Goal: Check status: Check status

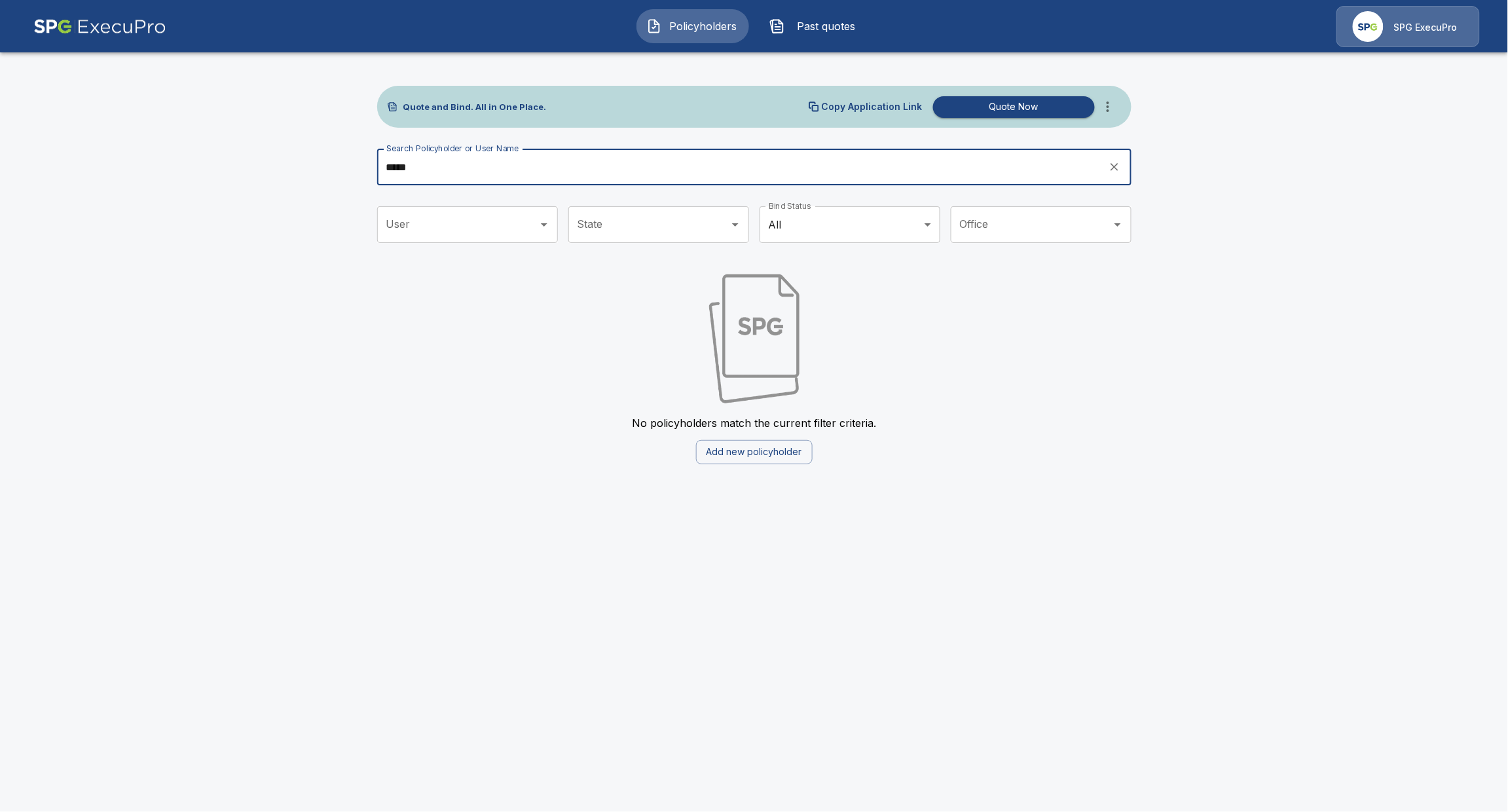
drag, startPoint x: 649, startPoint y: 171, endPoint x: 296, endPoint y: 177, distance: 353.1
click at [296, 177] on main "Quote and Bind. All in One Place. Copy Application Link Quote Now Search Policy…" at bounding box center [754, 239] width 1508 height 480
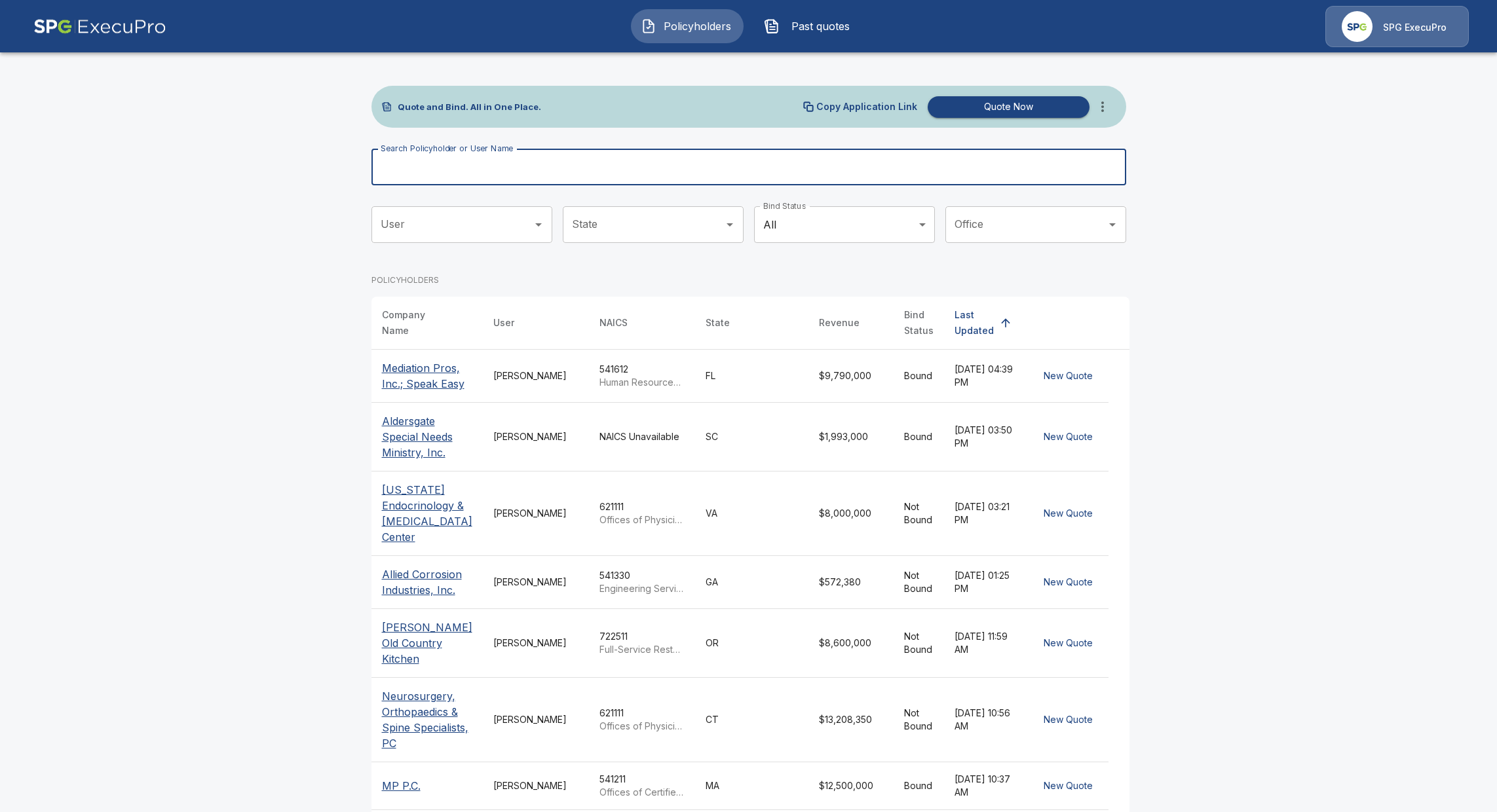
click at [797, 175] on input "Search Policyholder or User Name" at bounding box center [742, 166] width 740 height 37
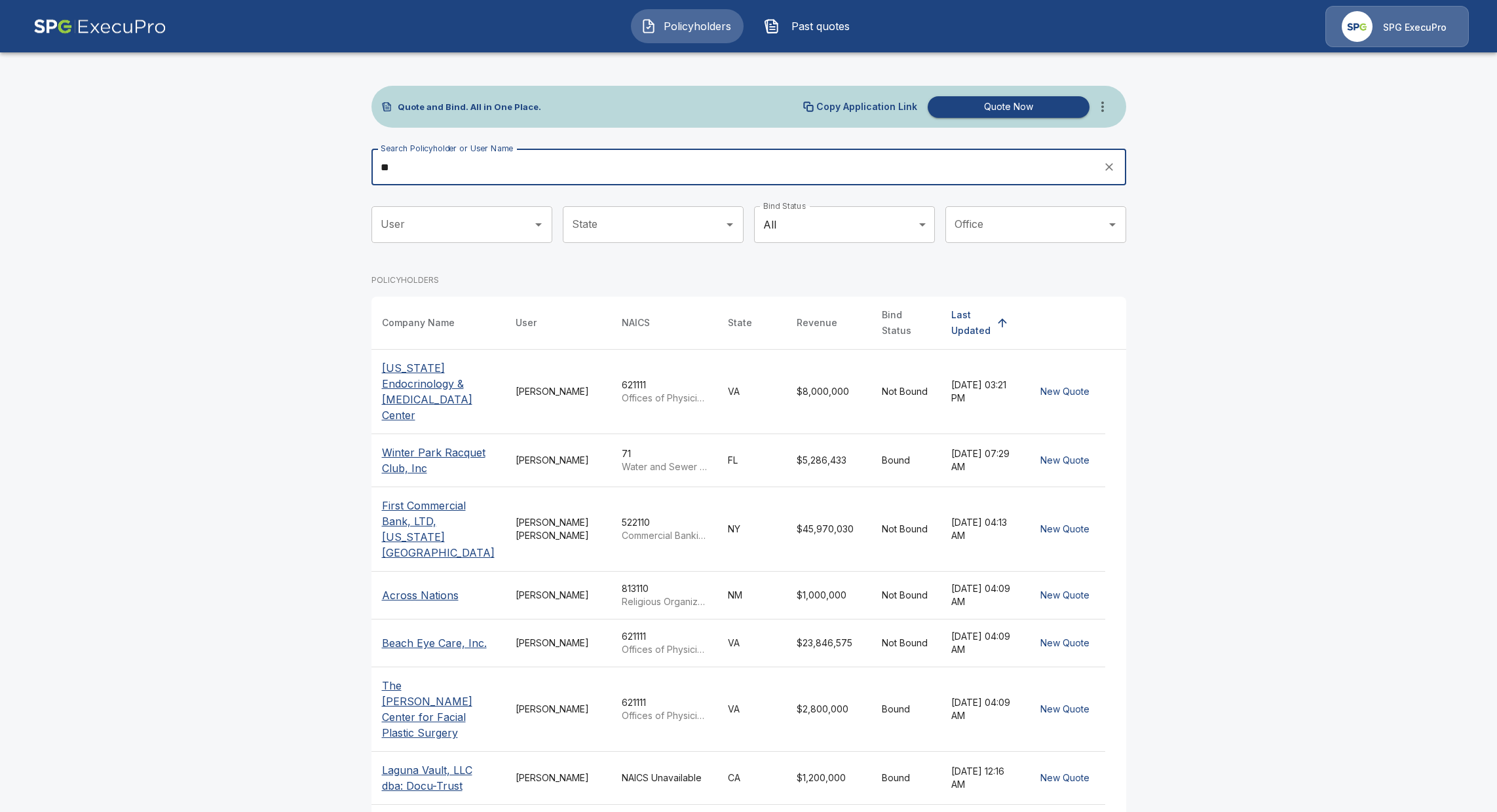
type input "*"
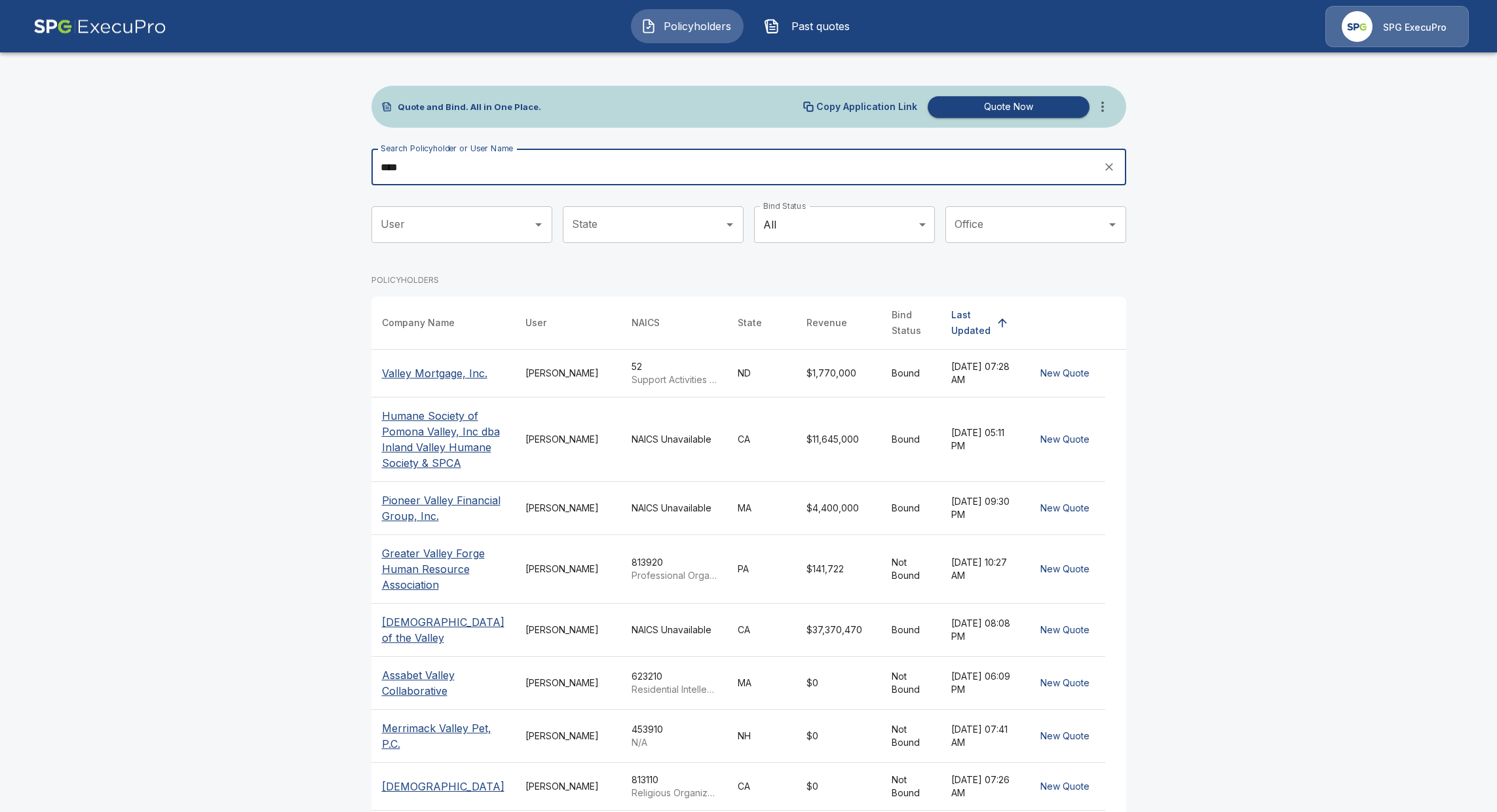
type input "****"
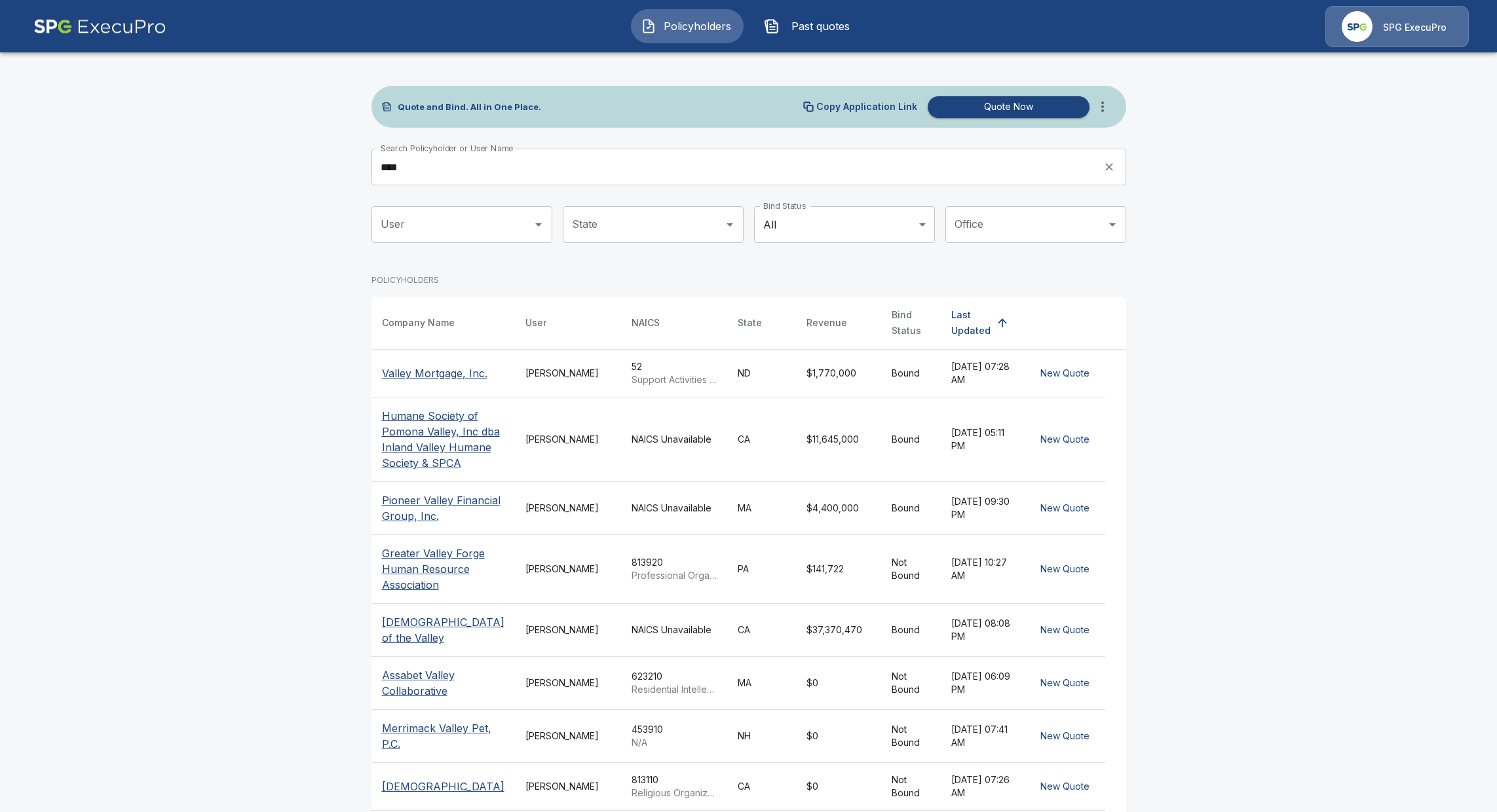
click at [421, 365] on p "Valley Mortgage, Inc." at bounding box center [434, 373] width 105 height 16
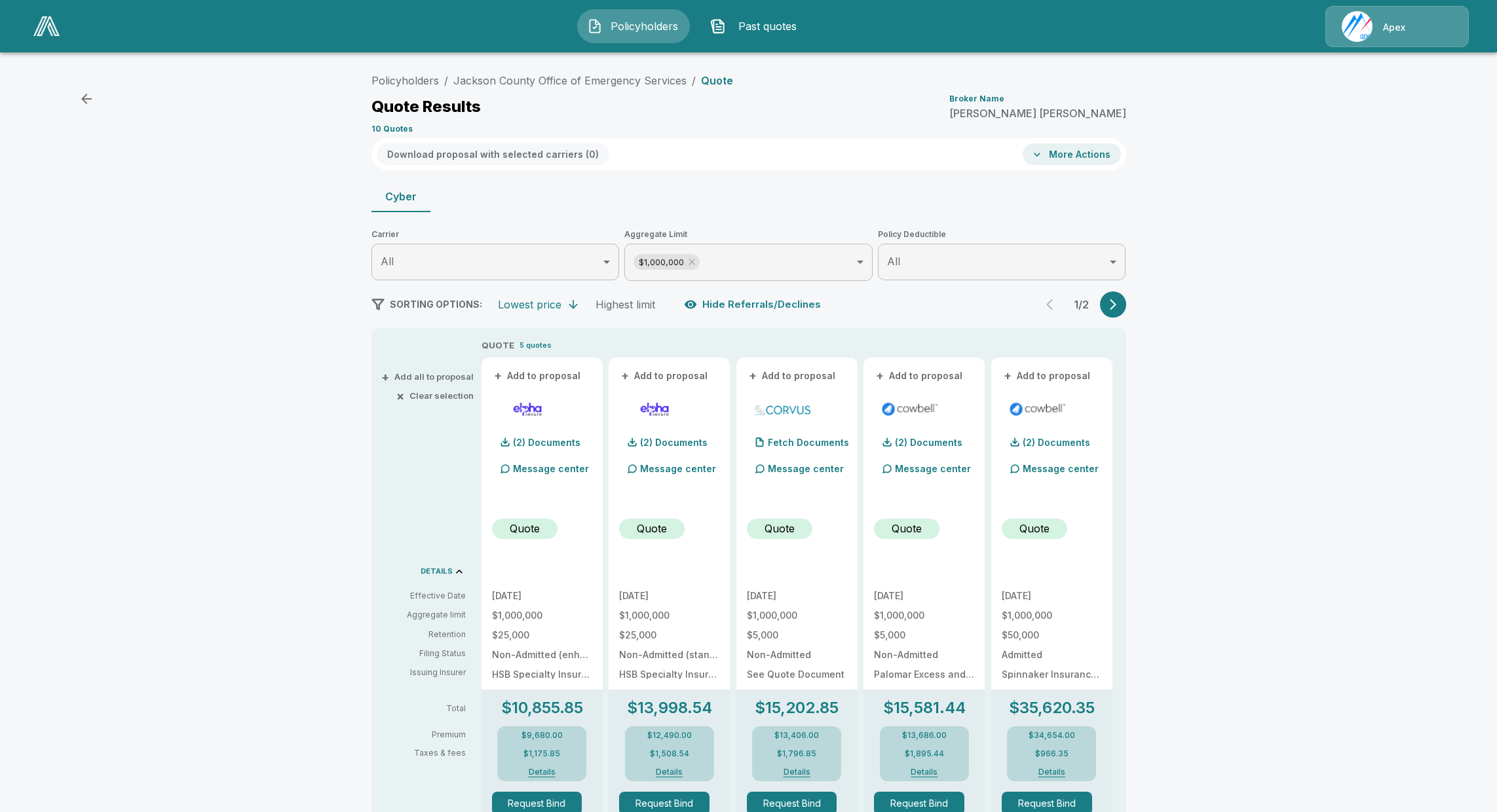
scroll to position [82, 0]
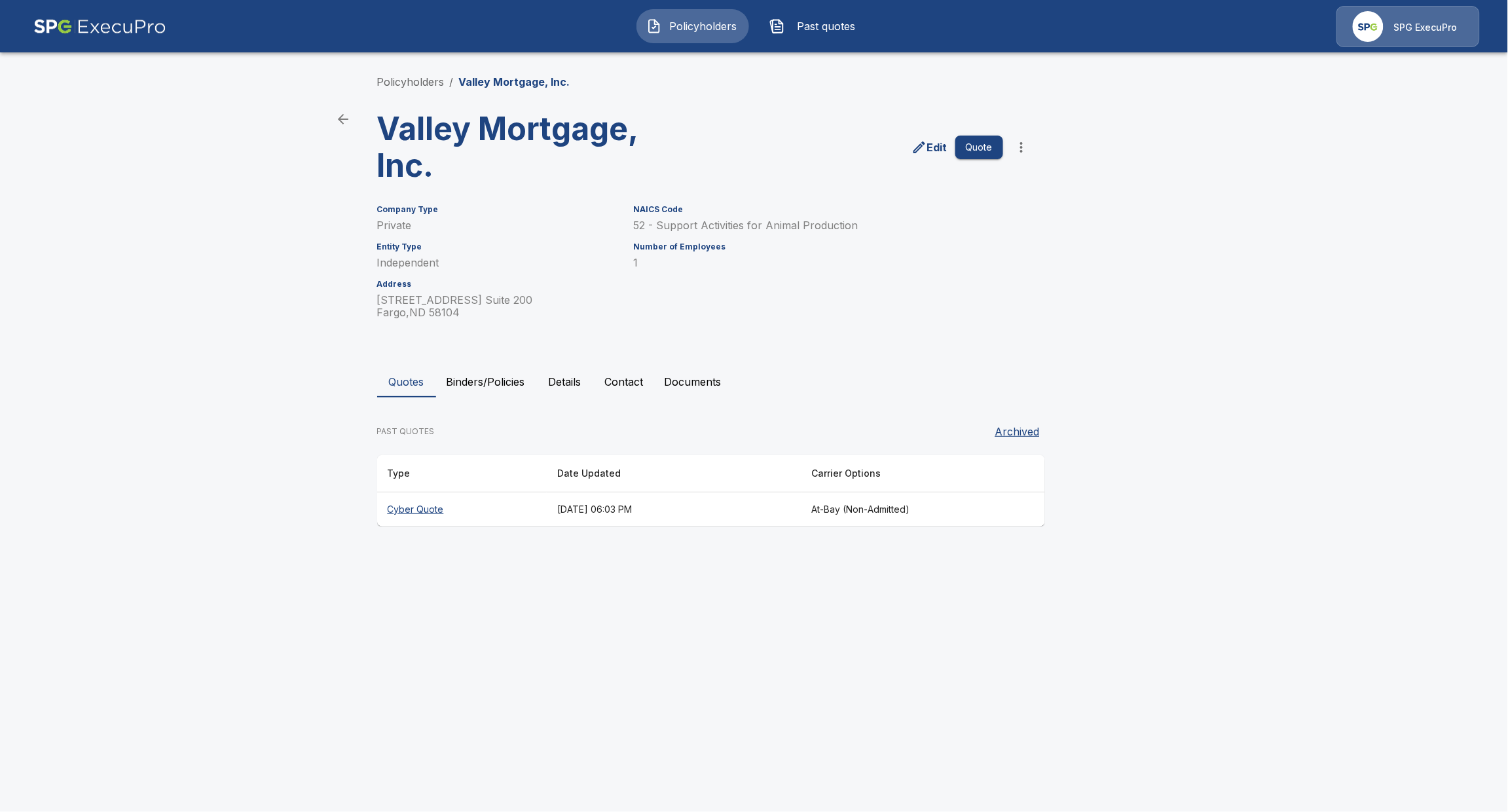
click at [443, 509] on th "Cyber Quote" at bounding box center [462, 509] width 170 height 35
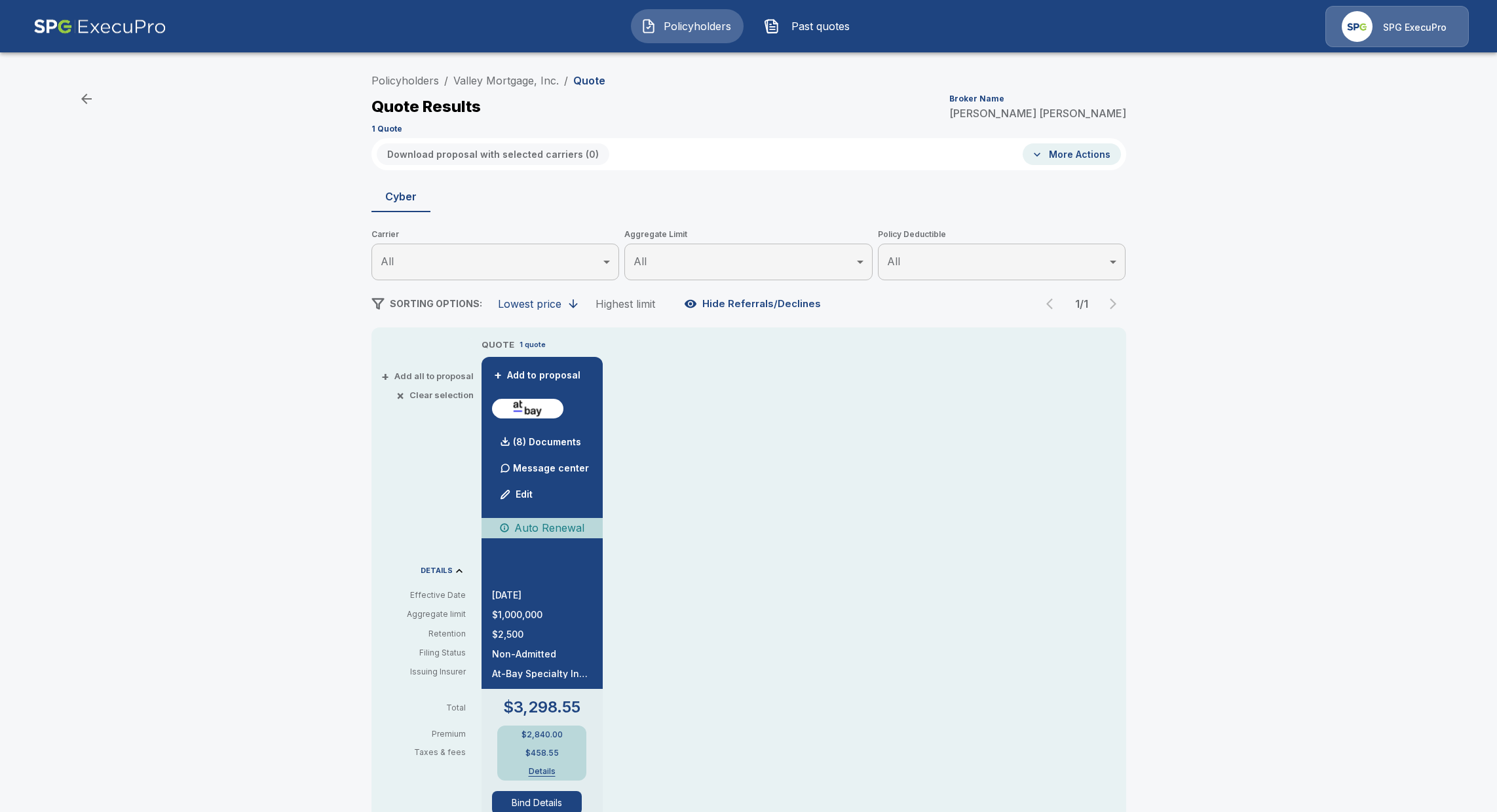
scroll to position [82, 0]
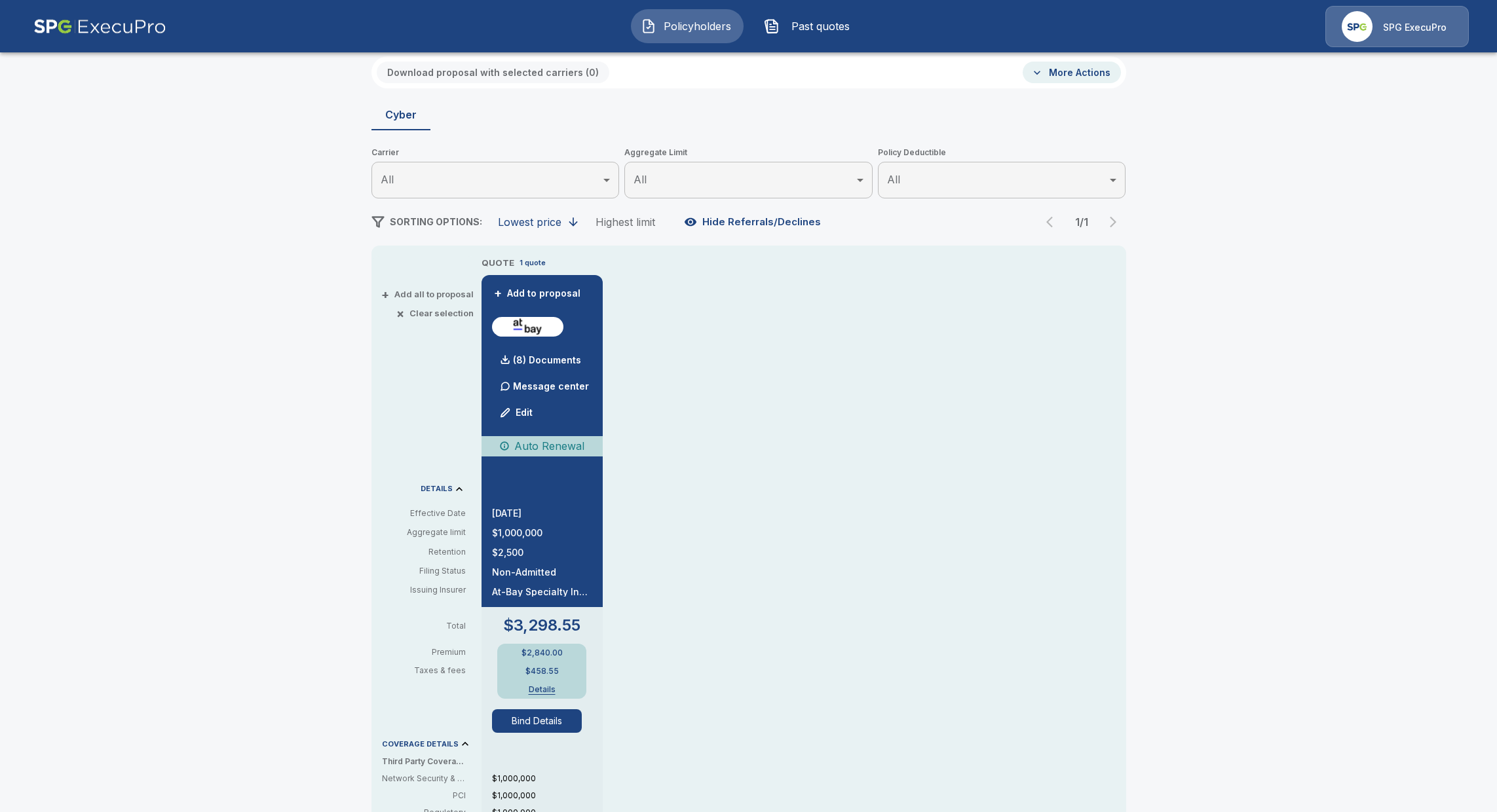
click at [593, 358] on div "(8) Documents" at bounding box center [542, 345] width 100 height 56
click at [577, 362] on p "(8) Documents" at bounding box center [547, 360] width 68 height 9
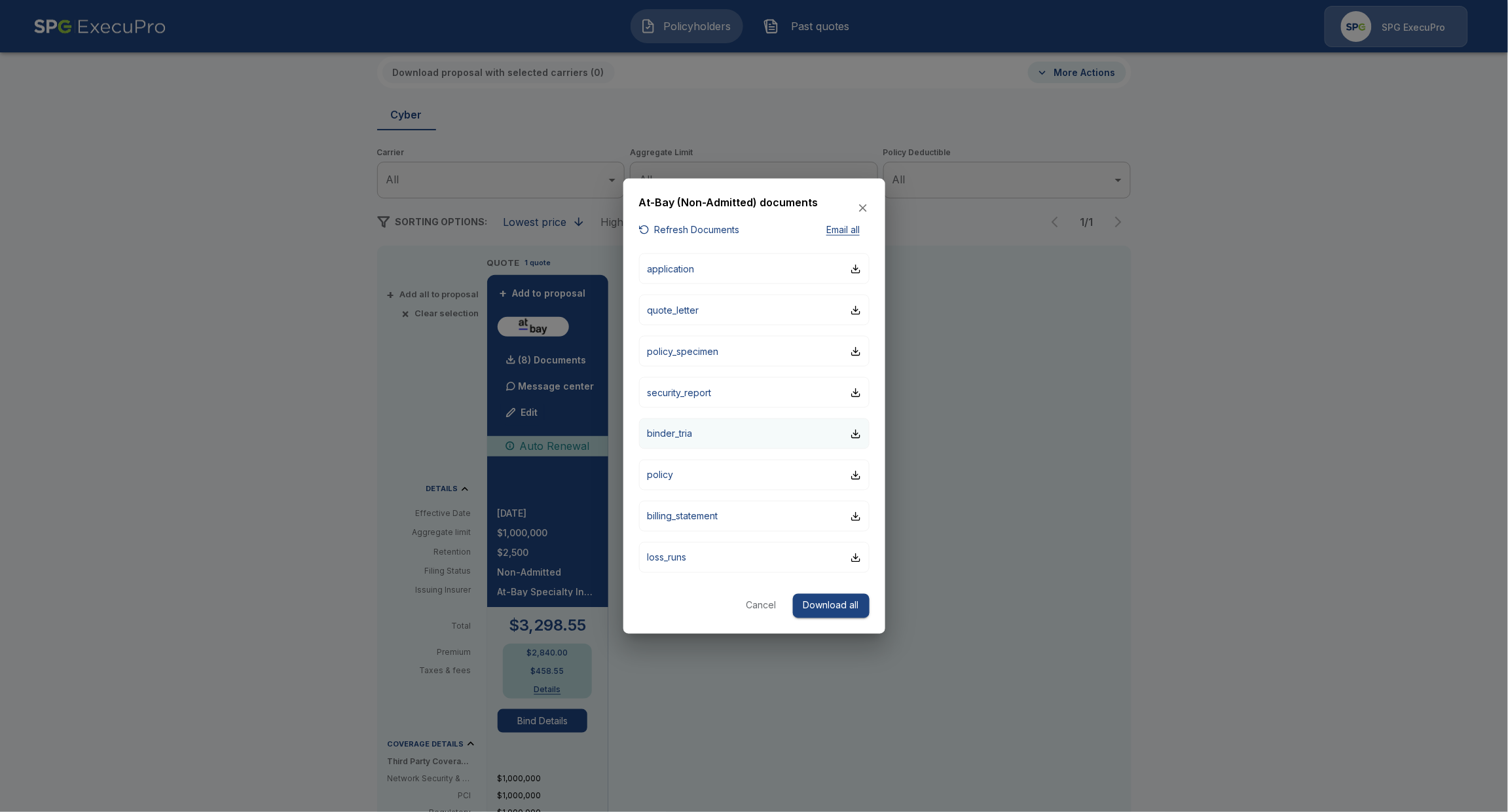
click at [688, 434] on p "binder_tria" at bounding box center [670, 433] width 46 height 13
click at [666, 96] on div at bounding box center [754, 406] width 1508 height 812
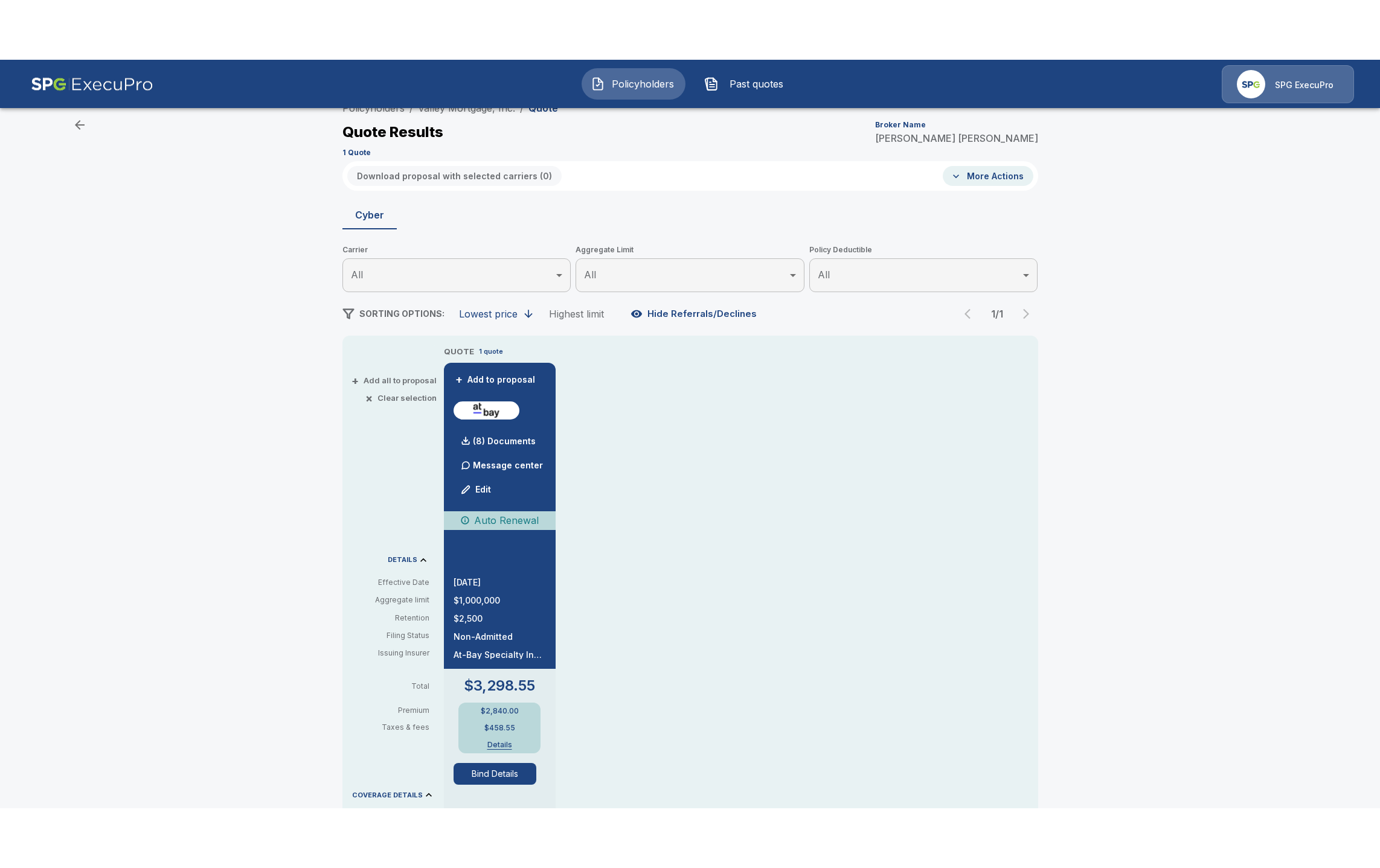
scroll to position [0, 0]
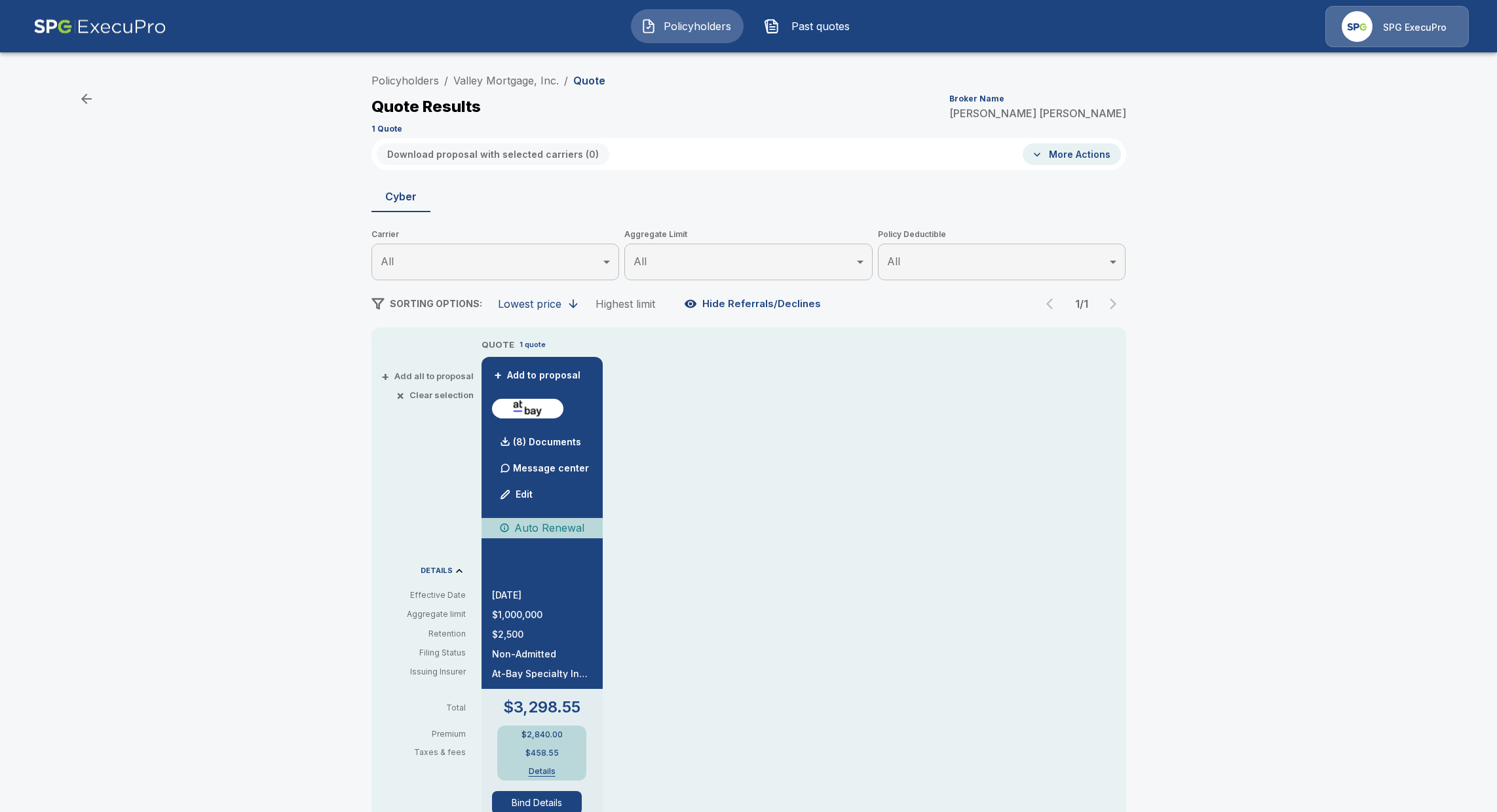
click at [1364, 34] on img at bounding box center [1358, 26] width 30 height 30
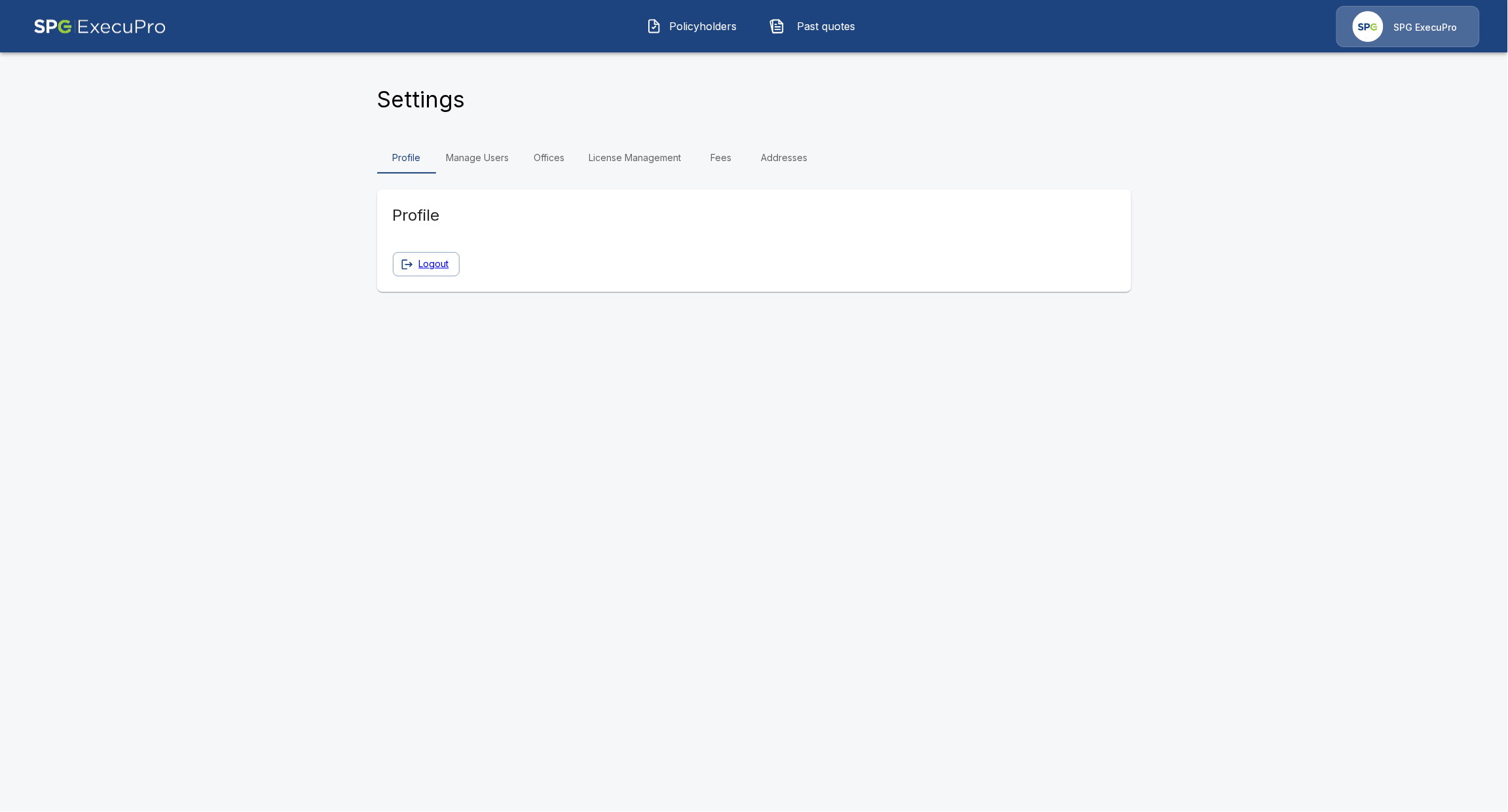
click at [637, 153] on link "License Management" at bounding box center [635, 157] width 113 height 31
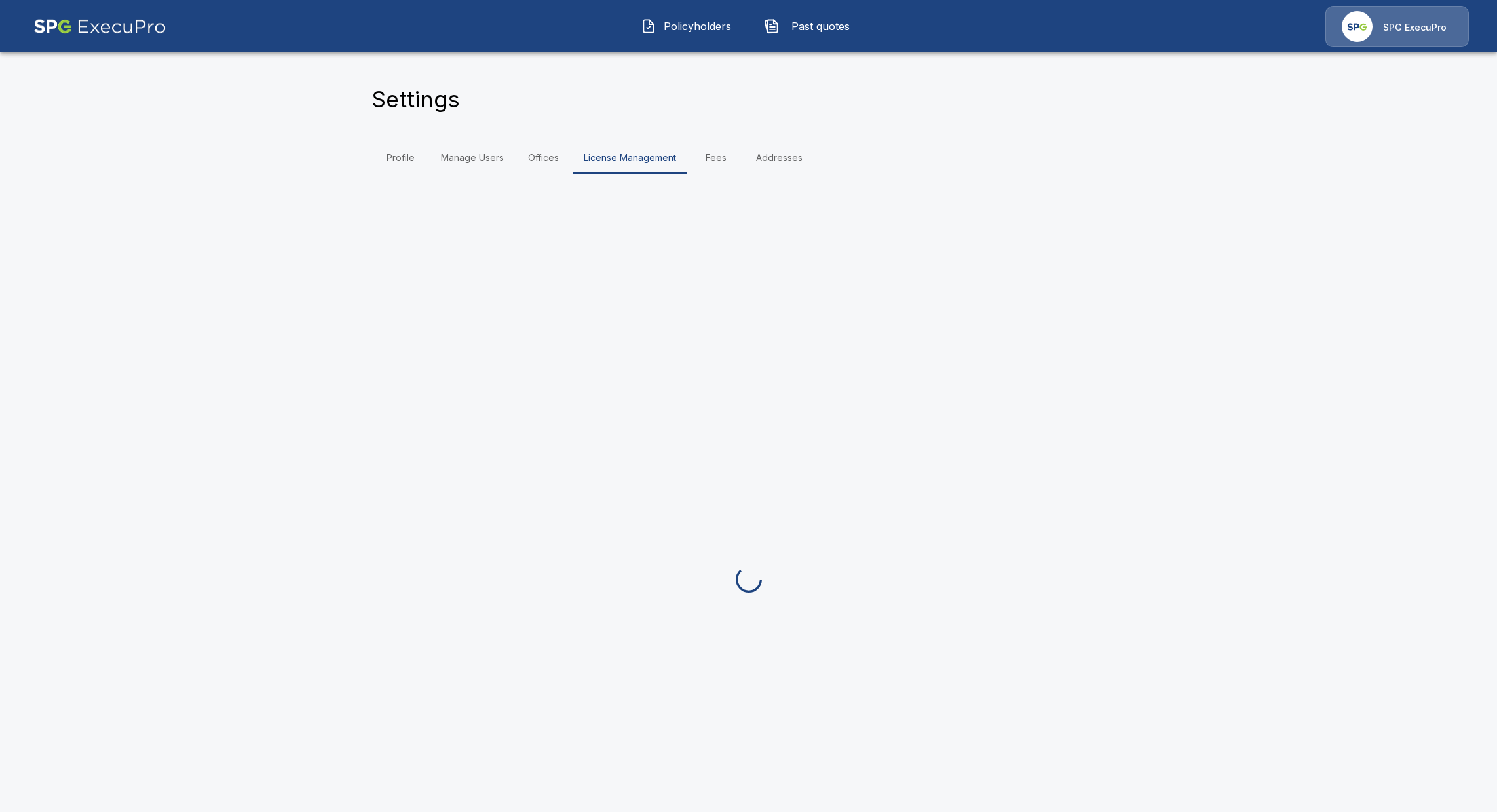
click at [745, 161] on link "Fees" at bounding box center [716, 157] width 59 height 31
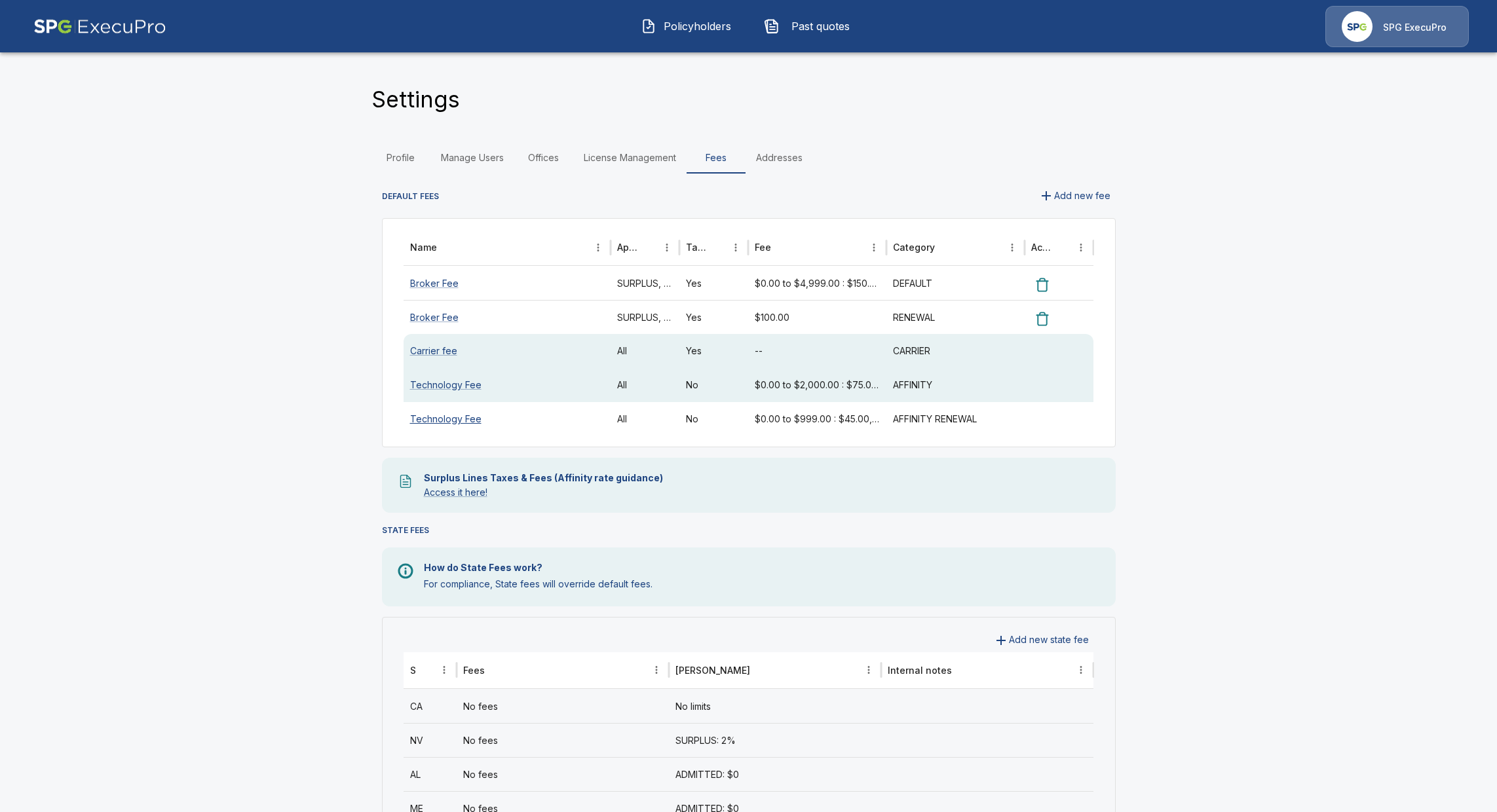
click at [458, 420] on link "Technology Fee" at bounding box center [446, 419] width 71 height 11
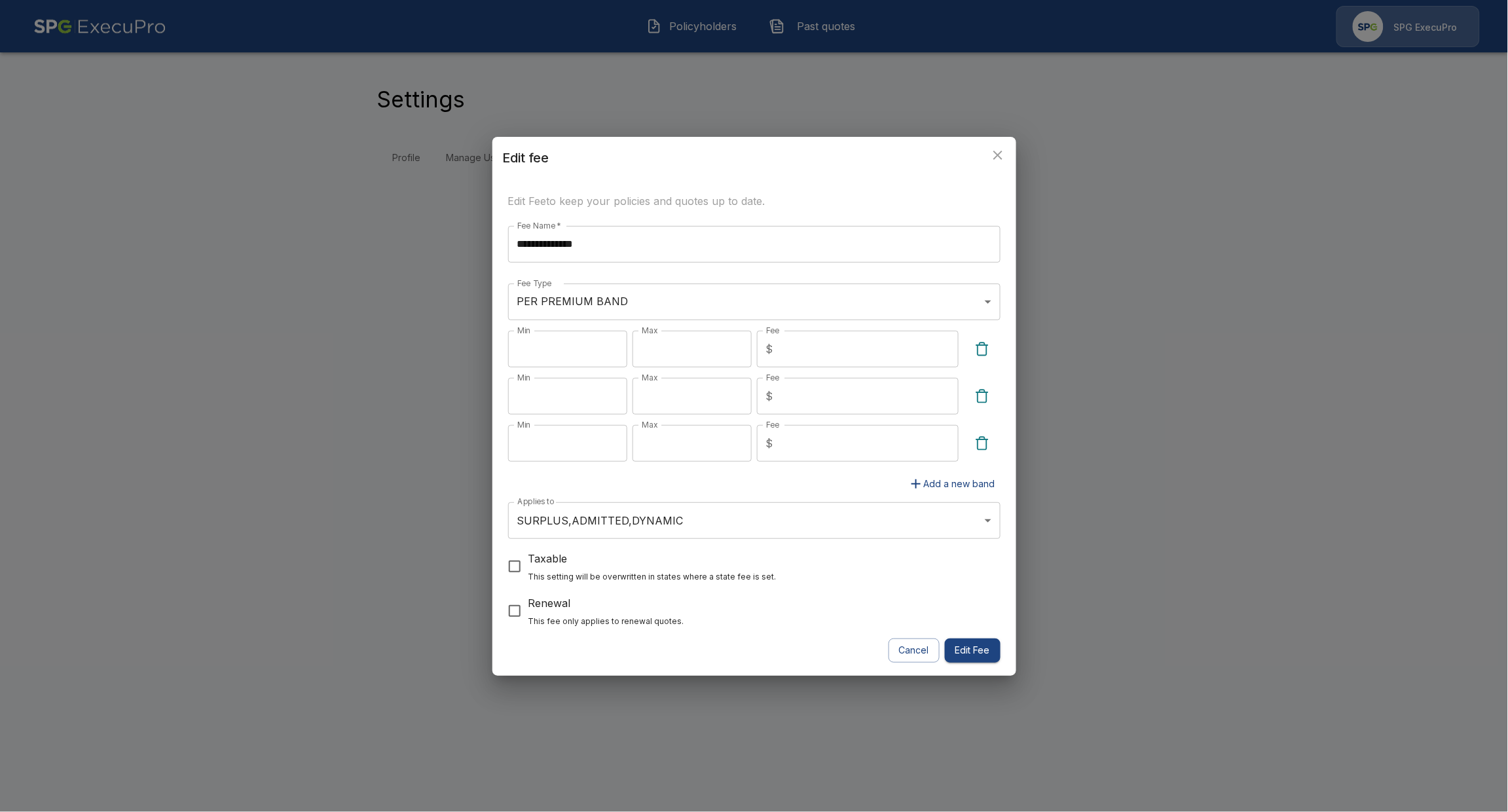
drag, startPoint x: 741, startPoint y: 656, endPoint x: 758, endPoint y: 658, distance: 17.1
click at [741, 656] on div at bounding box center [696, 650] width 375 height 24
drag, startPoint x: 909, startPoint y: 649, endPoint x: 914, endPoint y: 655, distance: 7.8
click at [908, 649] on button "Cancel" at bounding box center [914, 650] width 51 height 24
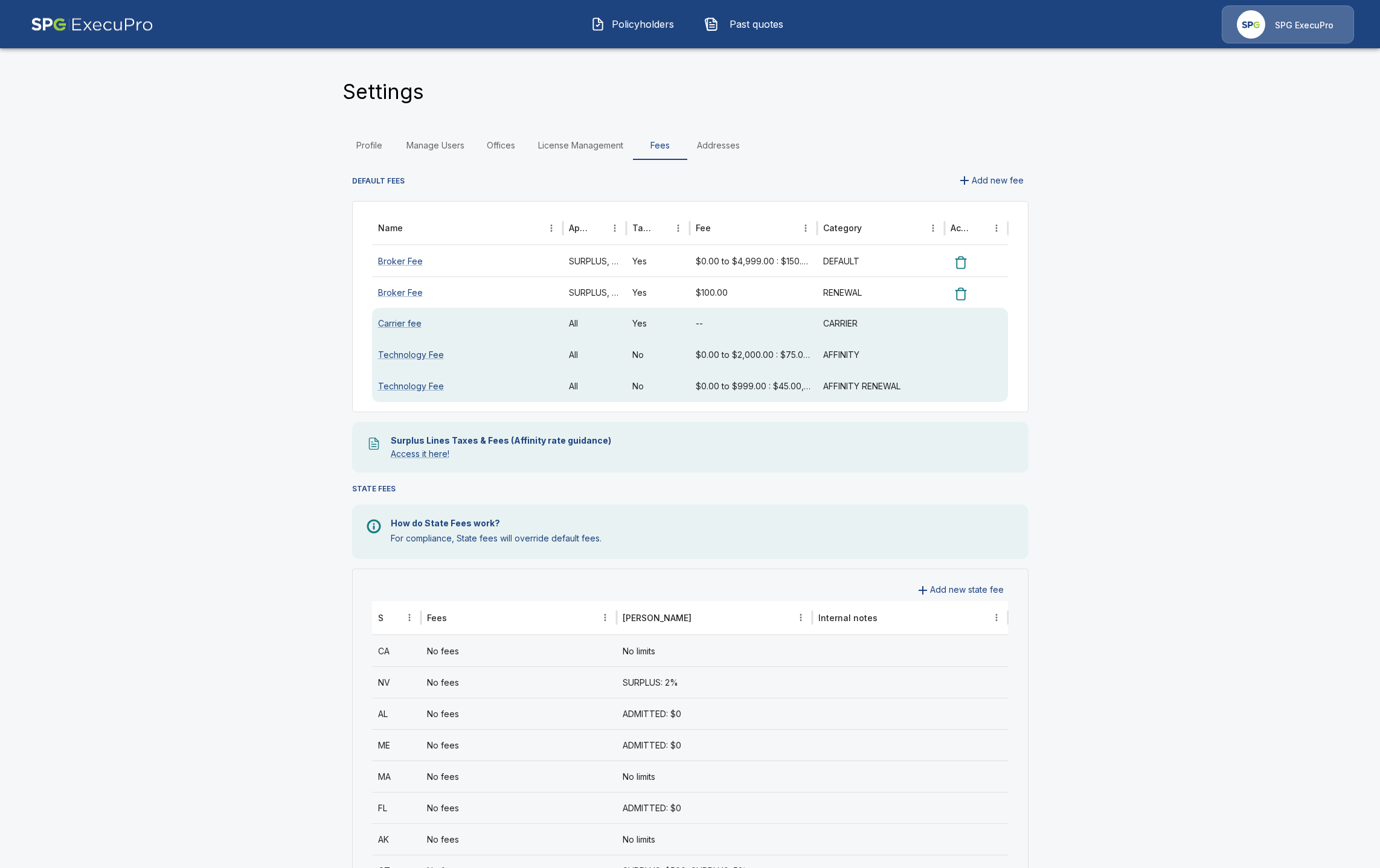
click at [617, 36] on button "Policyholders" at bounding box center [634, 24] width 104 height 31
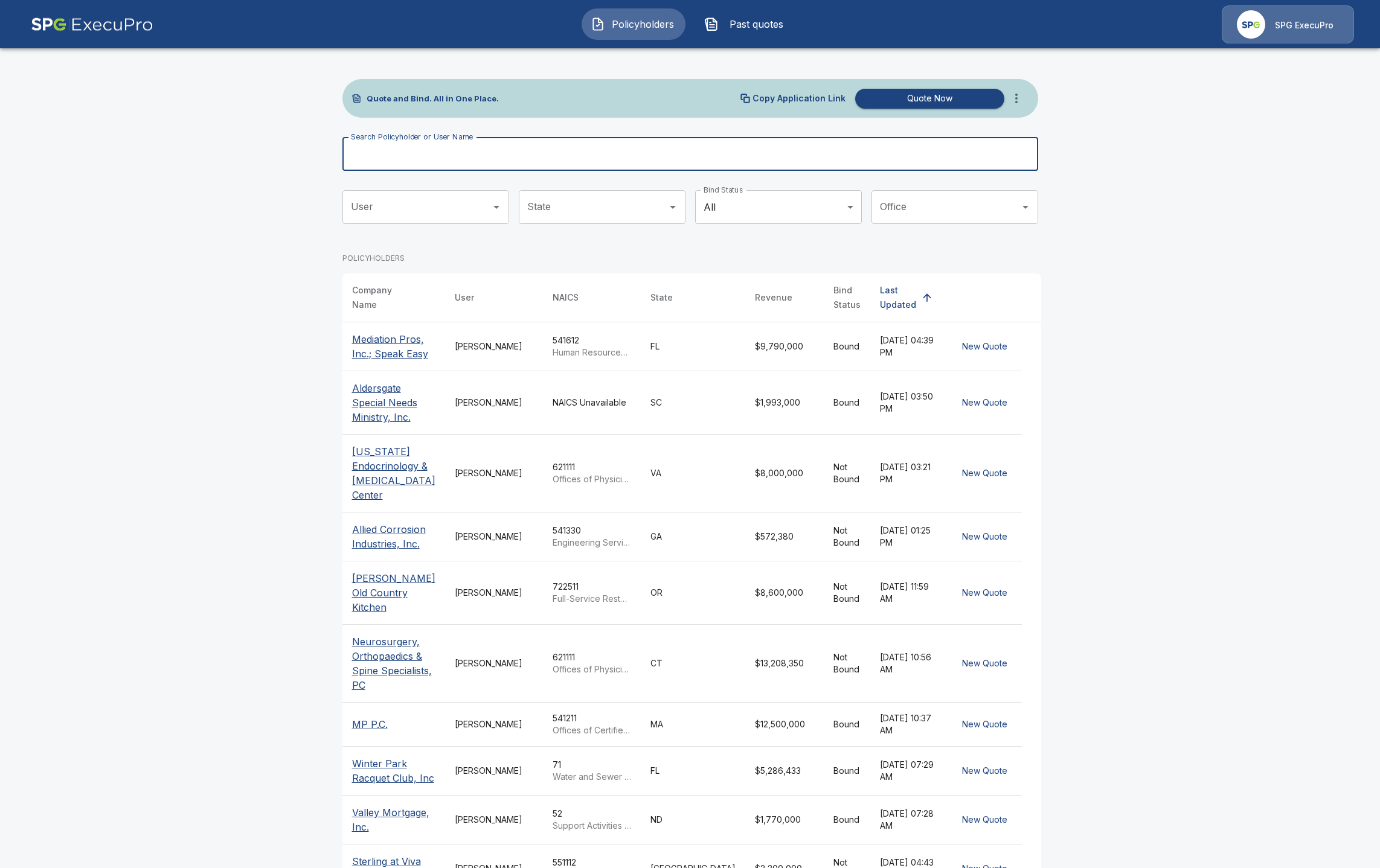
click at [635, 155] on input "Search Policyholder or User Name" at bounding box center [684, 153] width 682 height 34
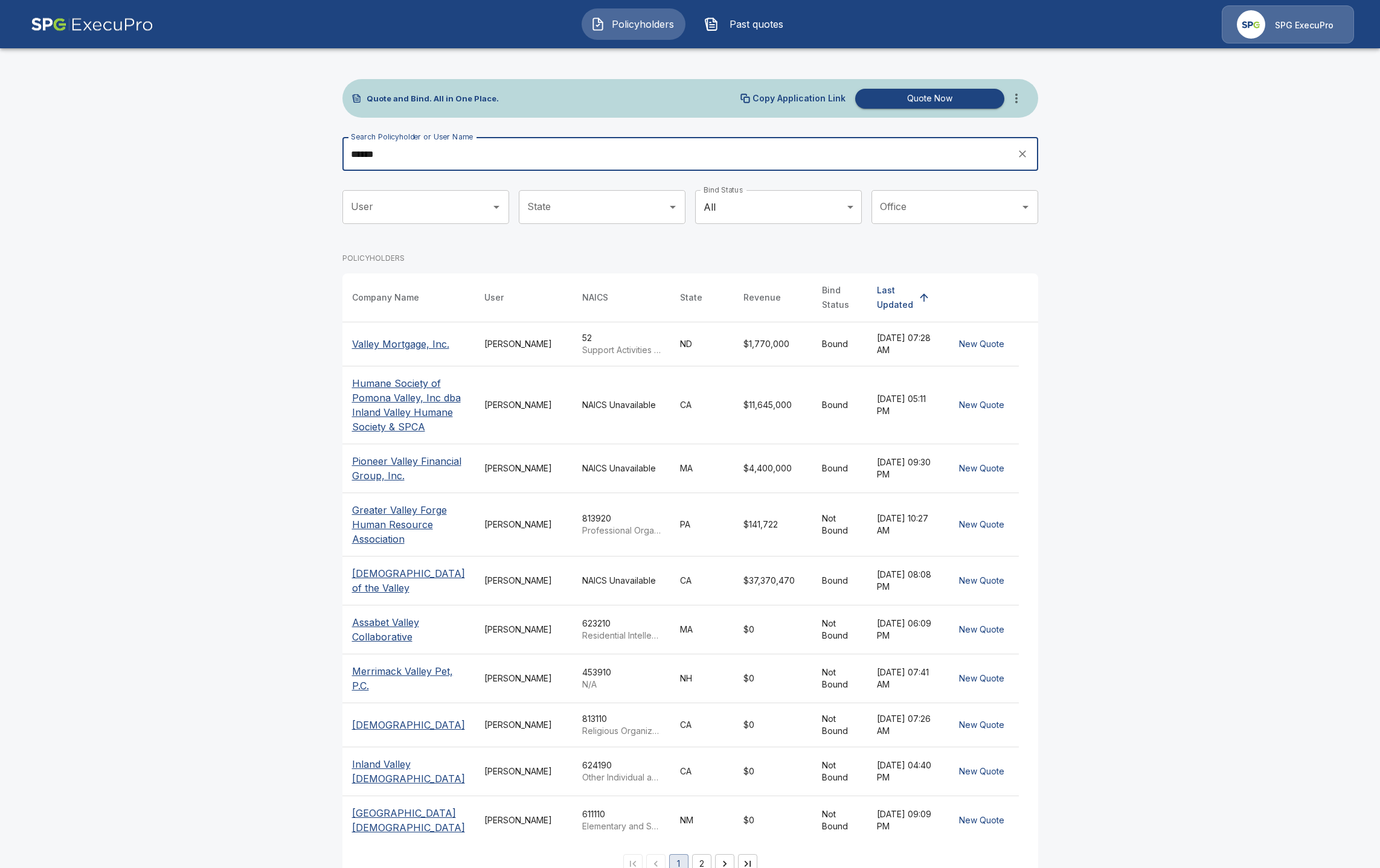
type input "******"
click at [395, 338] on p "Valley Mortgage, Inc." at bounding box center [400, 344] width 97 height 15
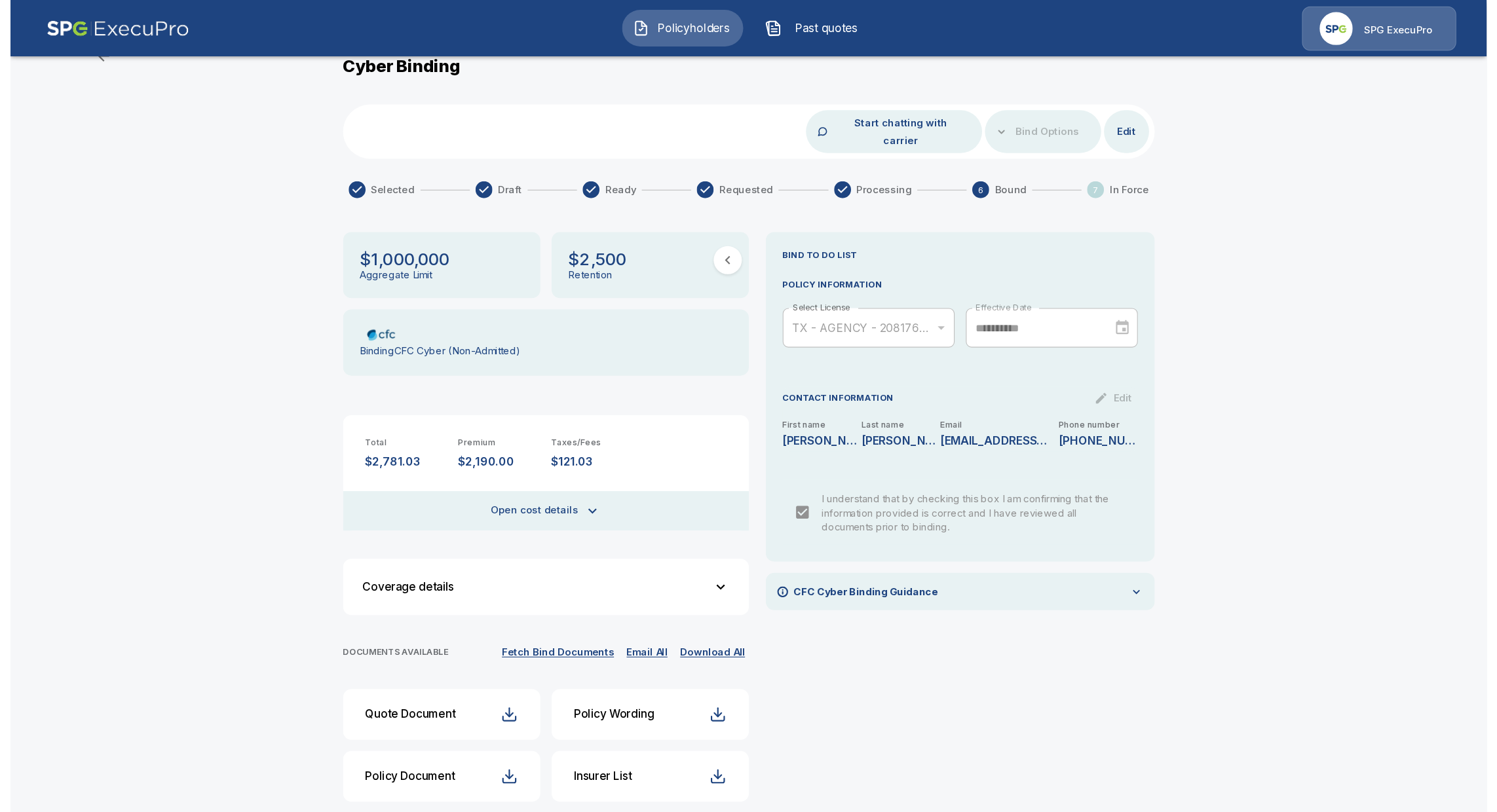
scroll to position [47, 0]
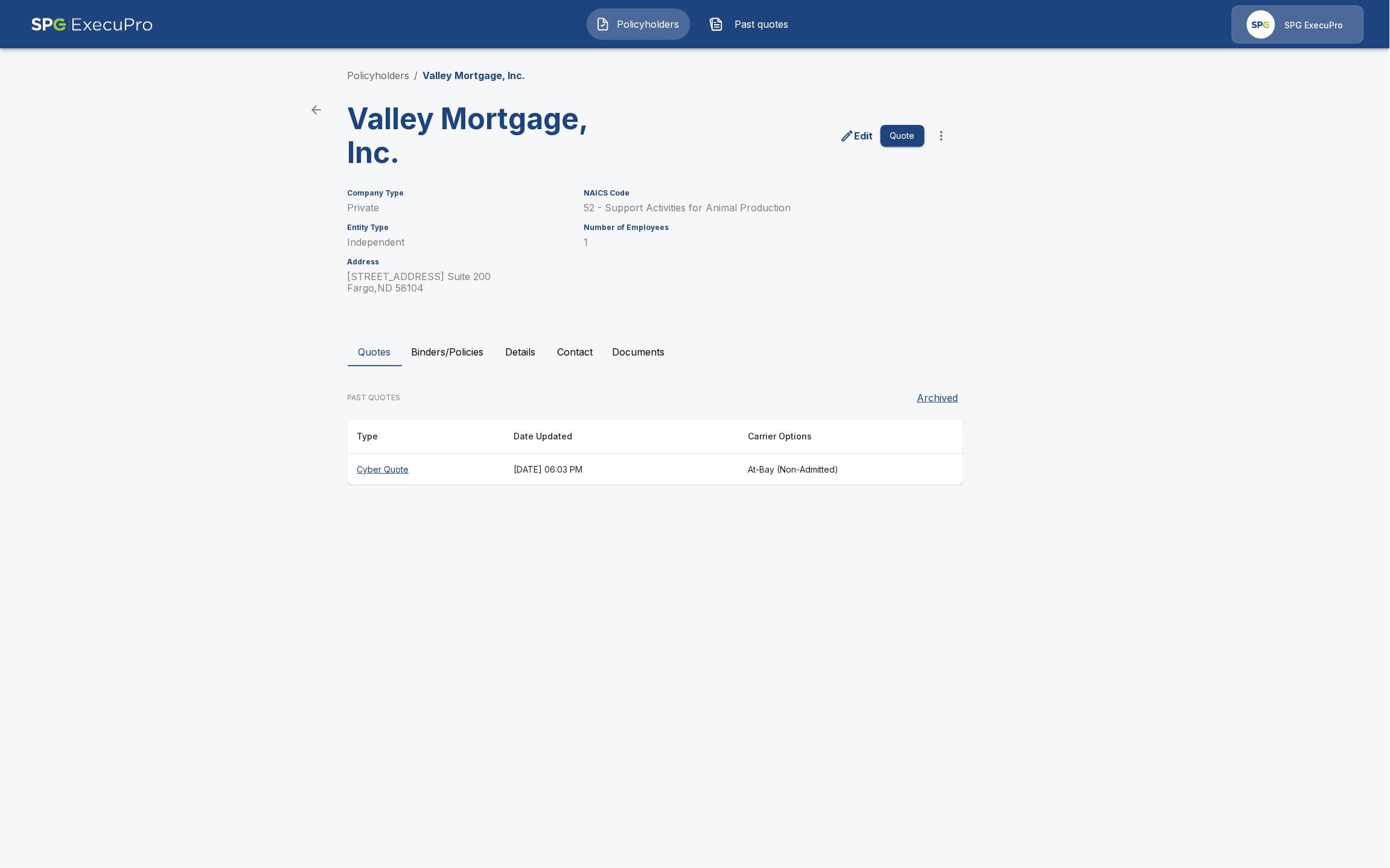
click at [361, 474] on th "Cyber Quote" at bounding box center [426, 469] width 156 height 32
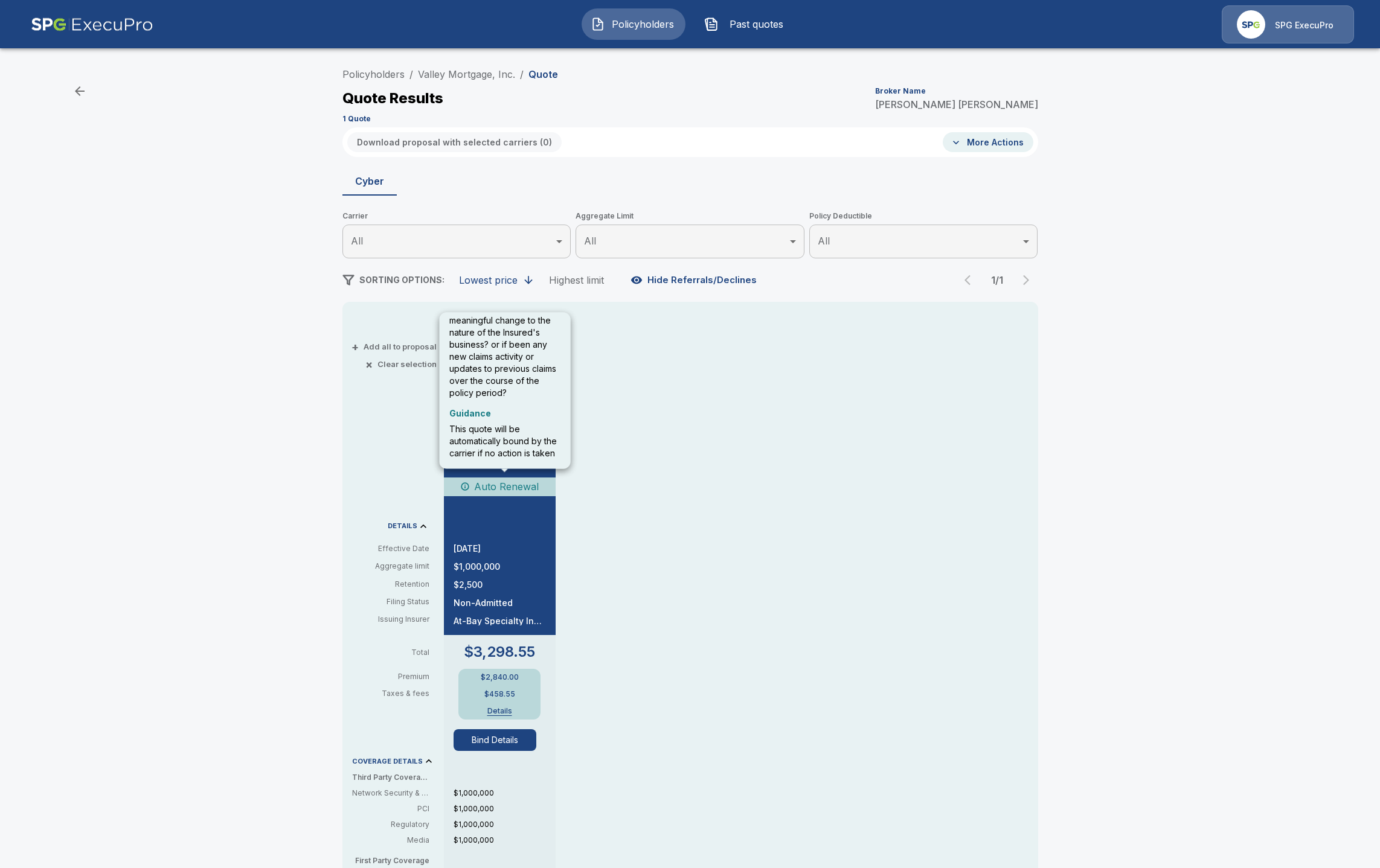
scroll to position [140, 0]
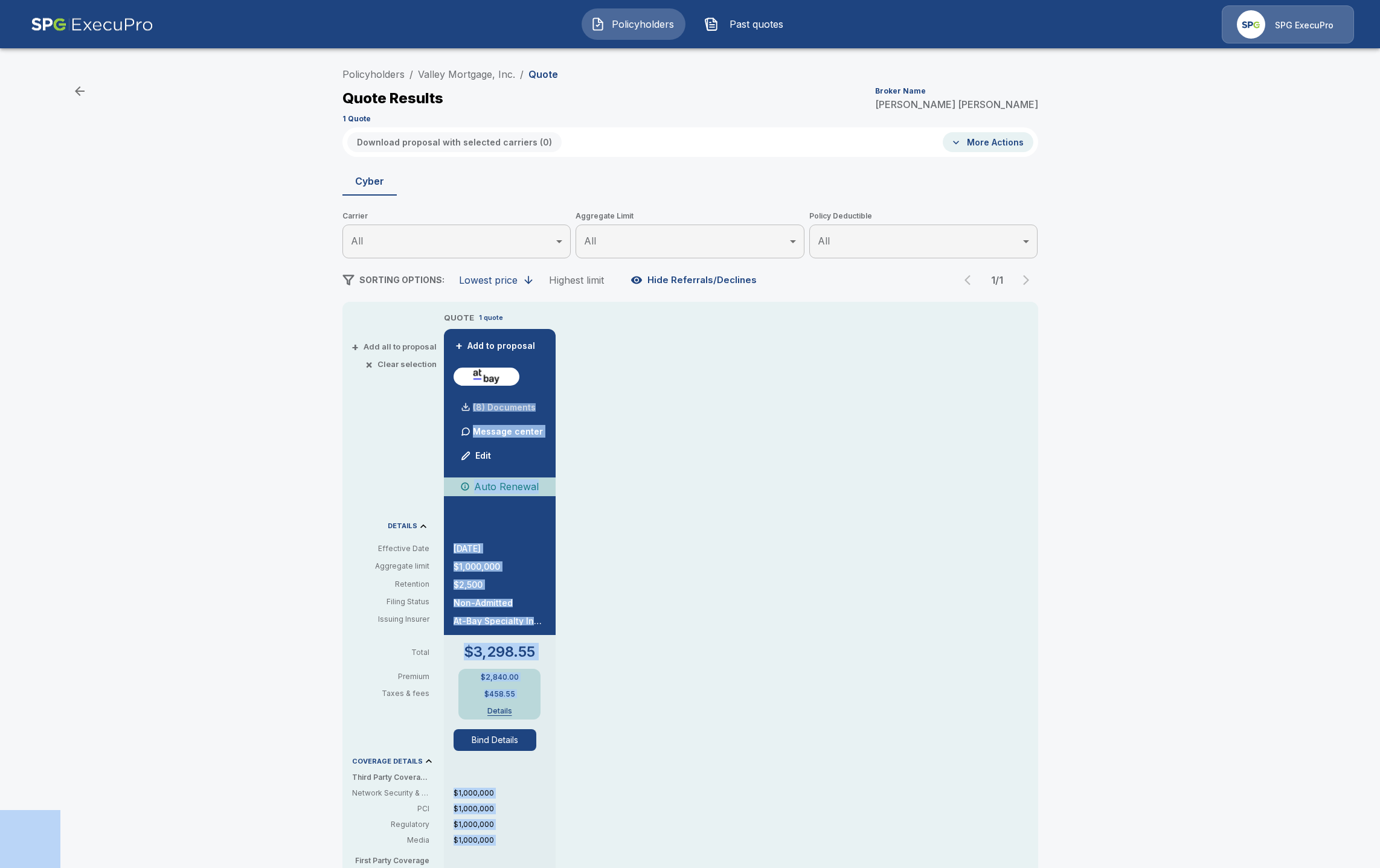
drag, startPoint x: 491, startPoint y: 457, endPoint x: 480, endPoint y: 418, distance: 40.5
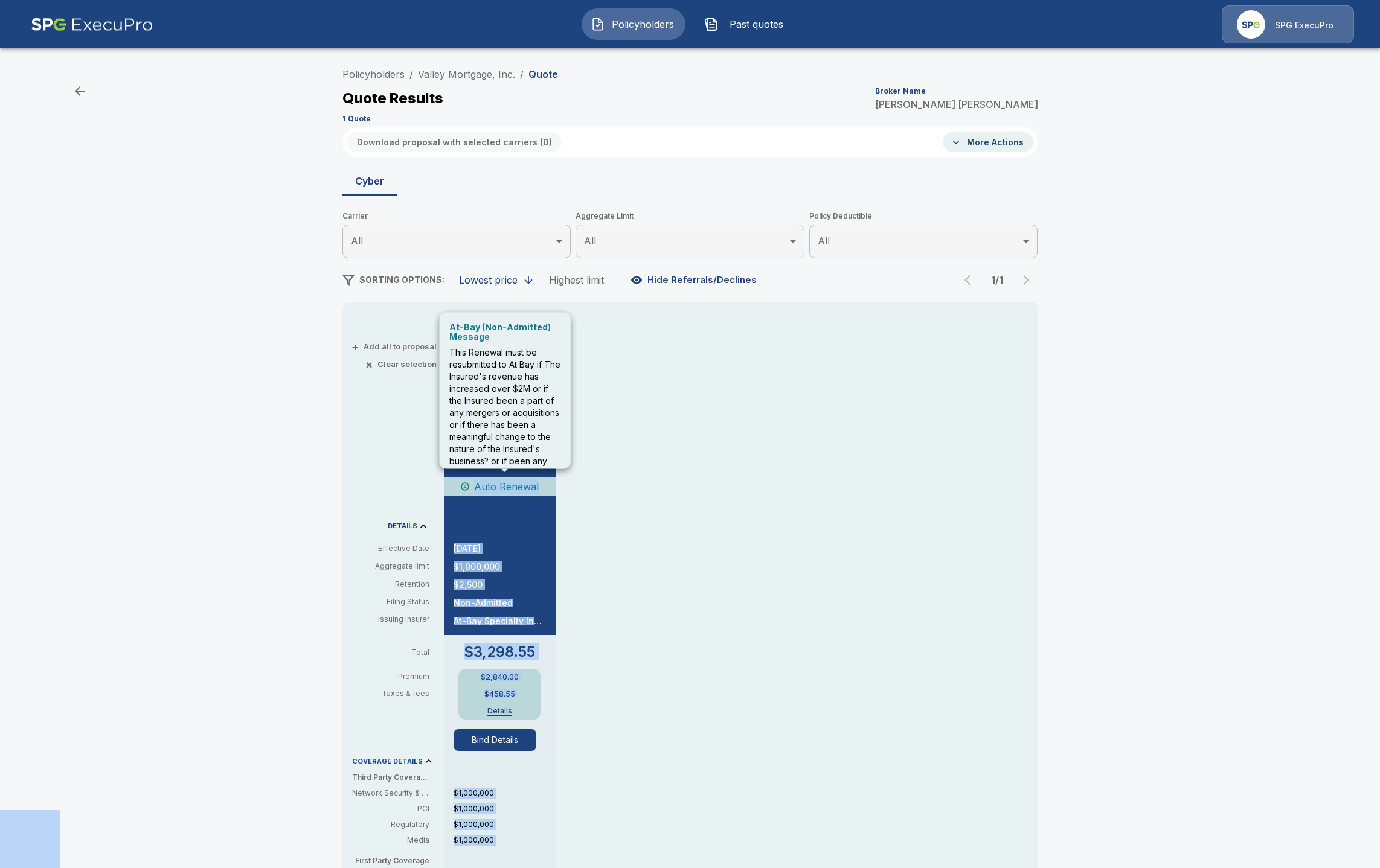
click at [508, 489] on p "Auto Renewal" at bounding box center [507, 487] width 64 height 15
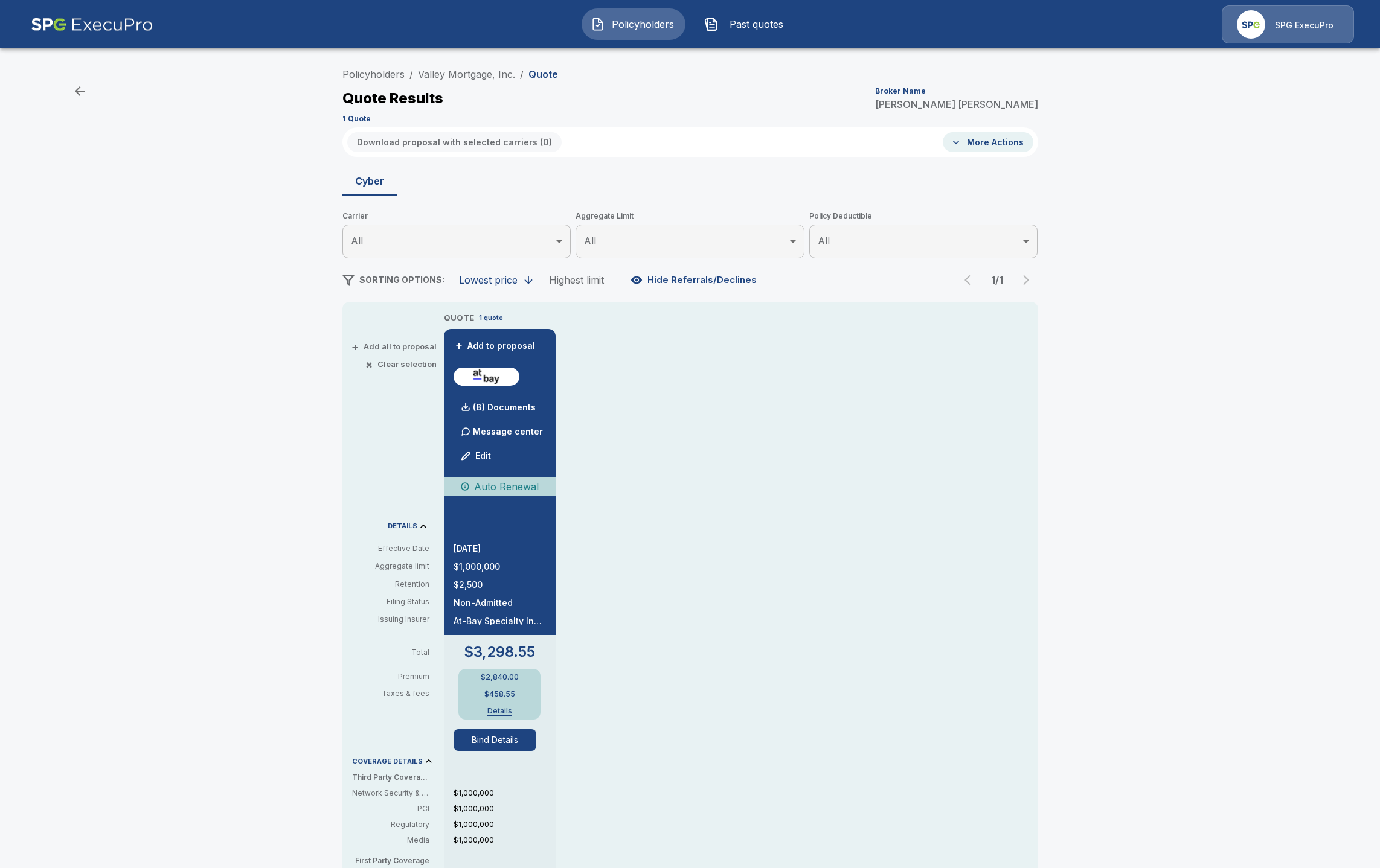
click at [325, 23] on div "Policyholders Past quotes SPG ExecuPro" at bounding box center [690, 24] width 1357 height 39
click at [395, 74] on link "Policyholders" at bounding box center [374, 74] width 63 height 12
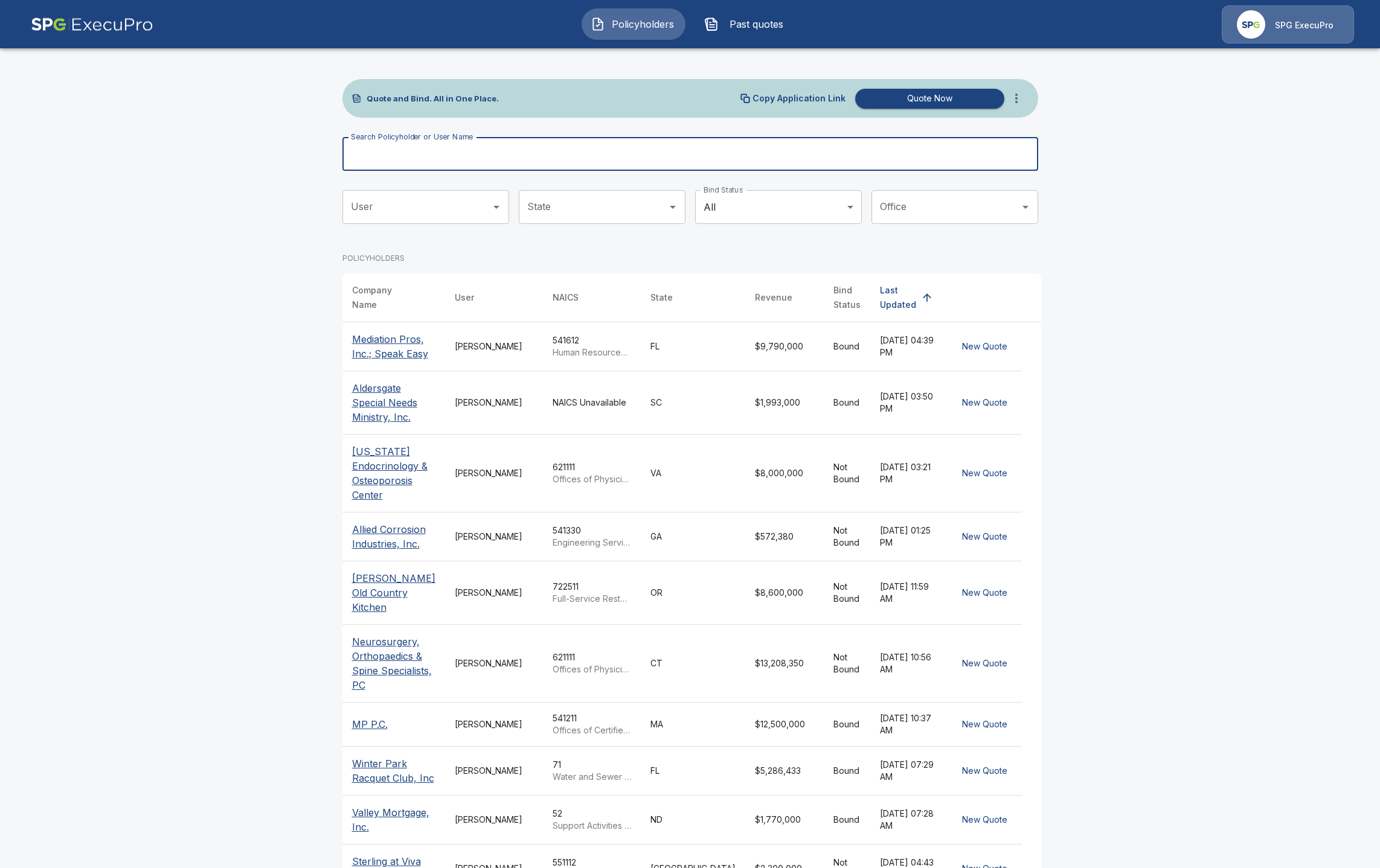
click at [562, 159] on input "Search Policyholder or User Name" at bounding box center [684, 153] width 682 height 34
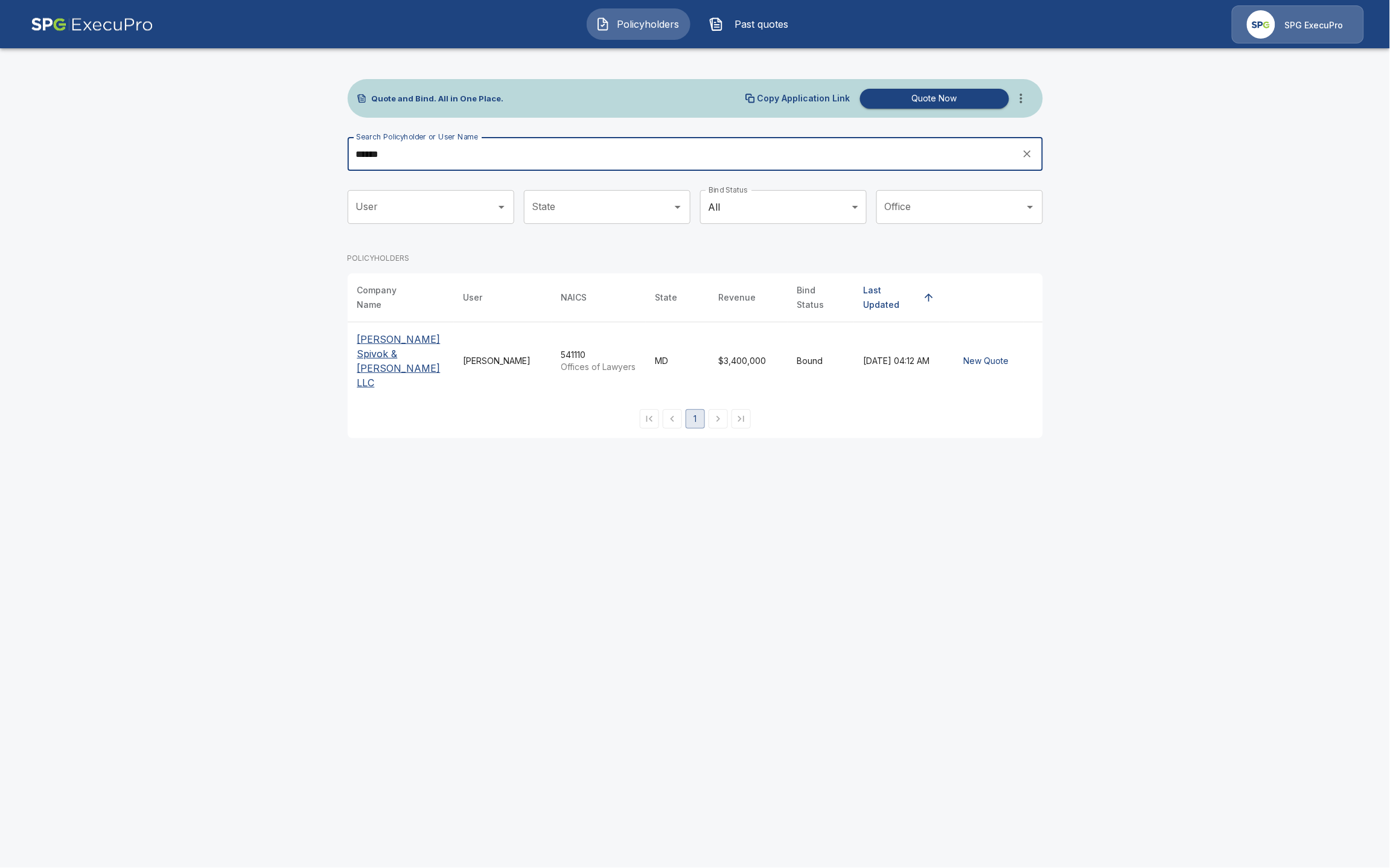
type input "******"
click at [413, 335] on p "[PERSON_NAME] Spivok & [PERSON_NAME] LLC" at bounding box center [401, 361] width 87 height 58
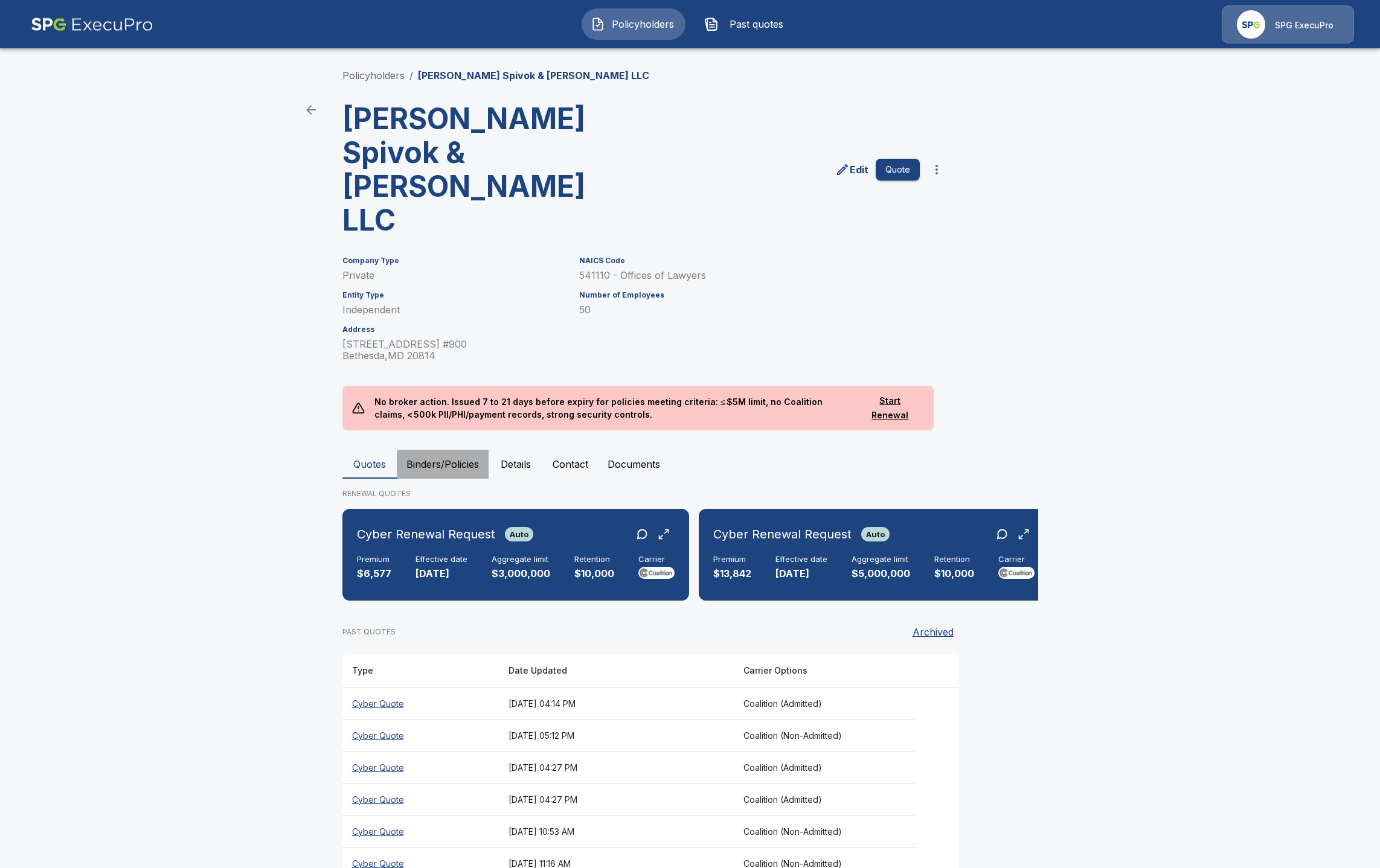
click at [461, 450] on button "Binders/Policies" at bounding box center [442, 464] width 91 height 29
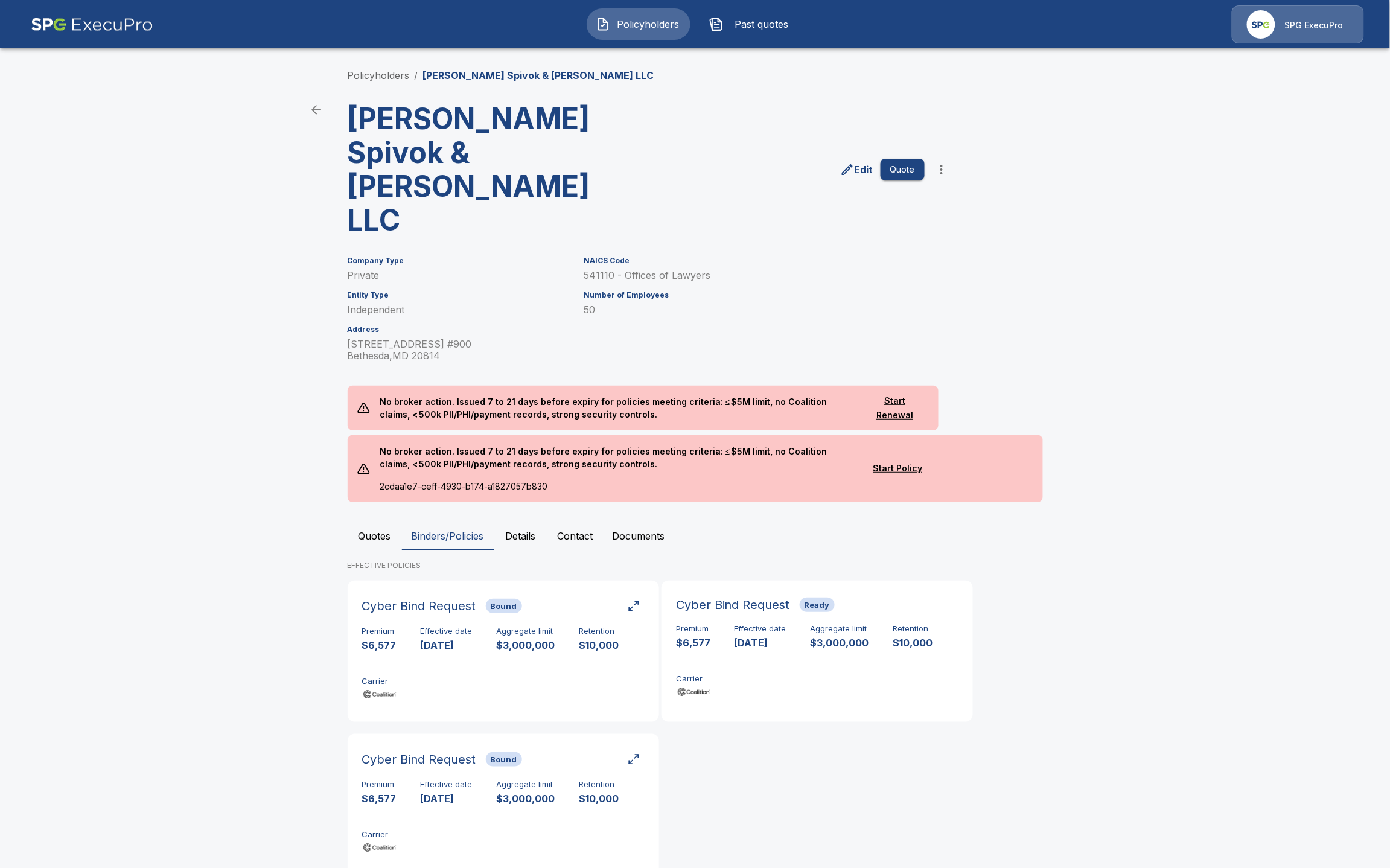
click at [270, 250] on main "Policyholders / Protas Spivok & Collins LLC Protas Spivok & Collins LLC Edit Qu…" at bounding box center [695, 454] width 1390 height 908
click at [856, 305] on p "50" at bounding box center [754, 310] width 340 height 12
click at [611, 749] on div "Cyber Bind Request Bound" at bounding box center [503, 759] width 282 height 21
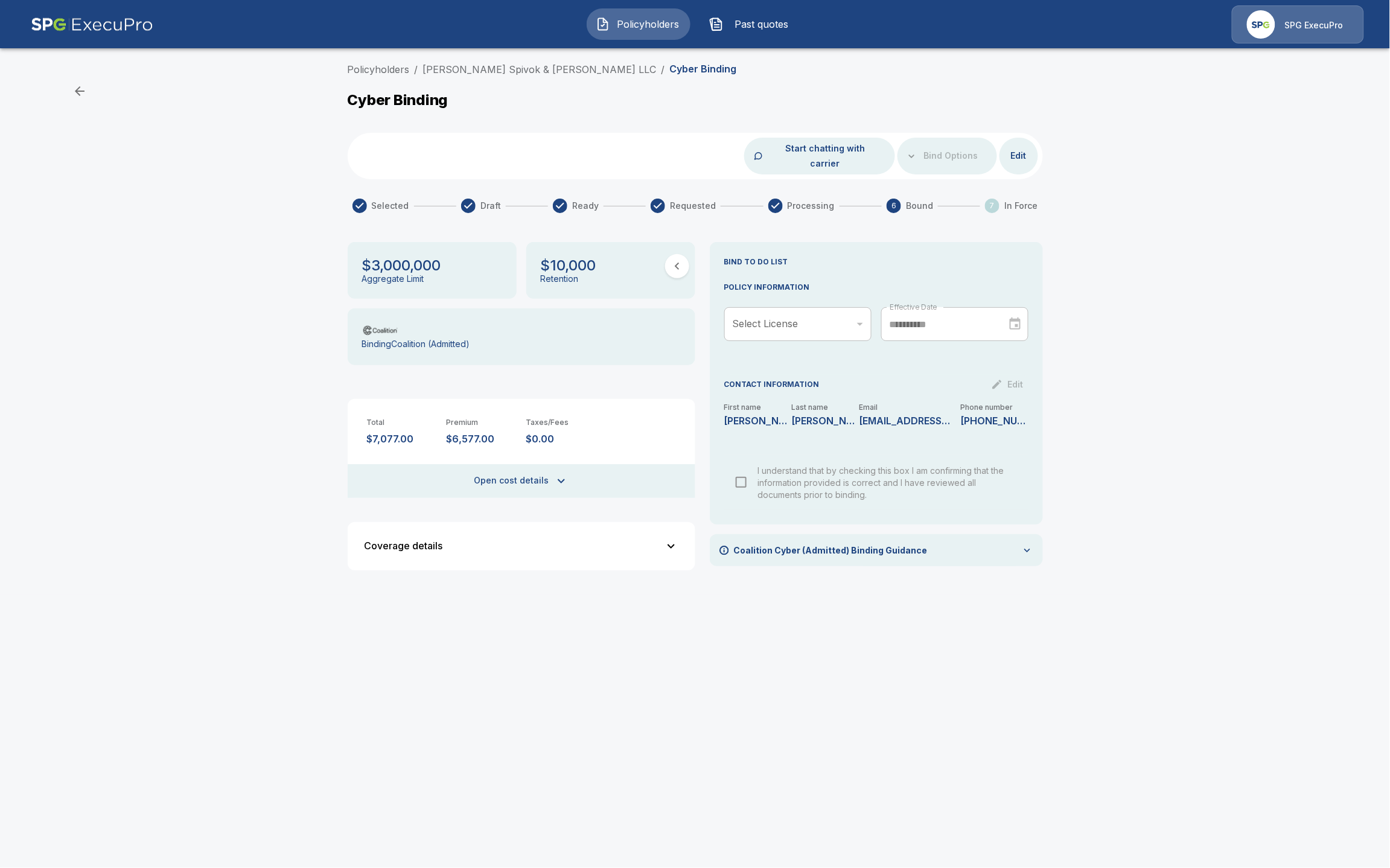
click at [613, 541] on div "Coverage details" at bounding box center [515, 546] width 300 height 10
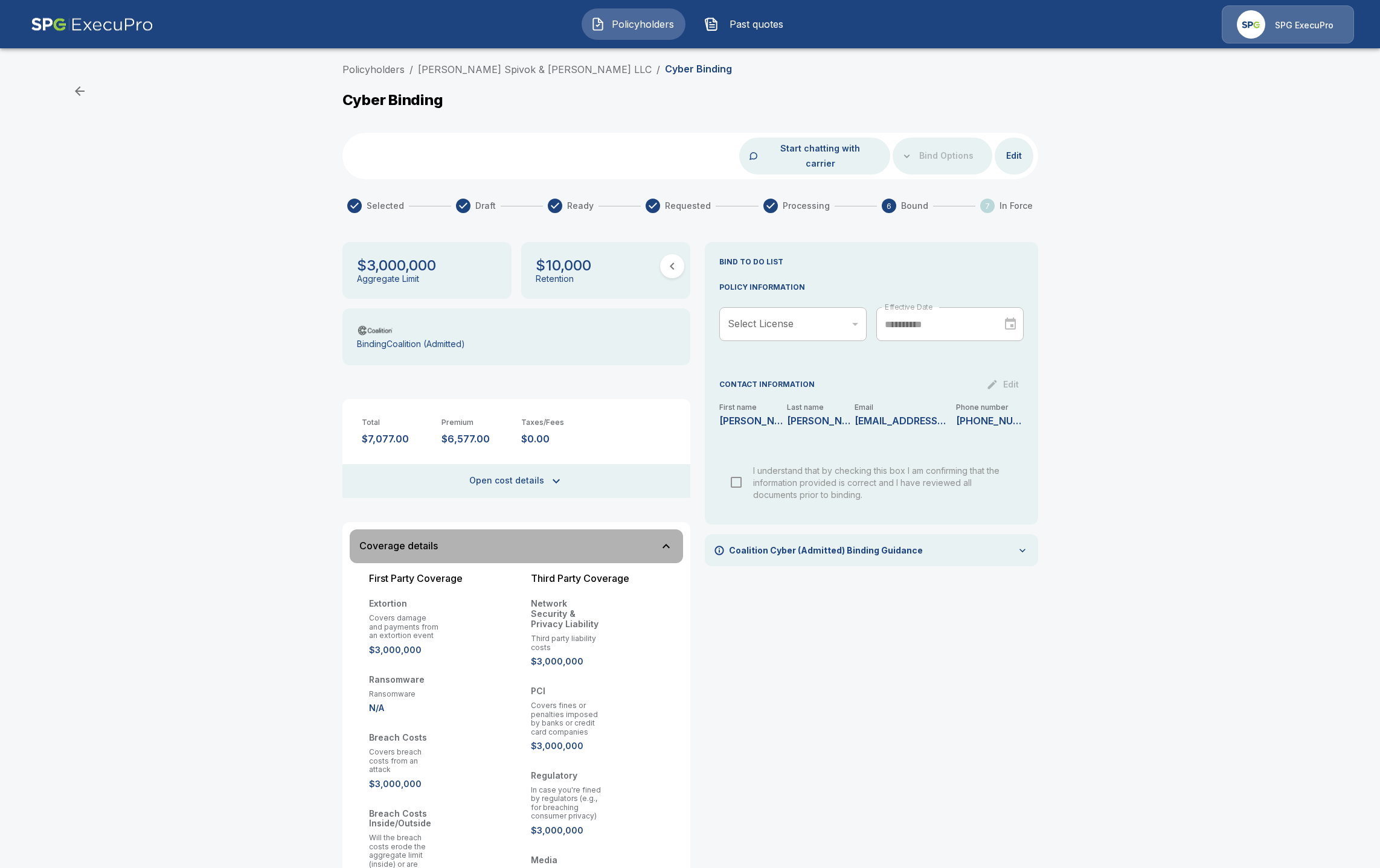
click at [614, 541] on div "Coverage details" at bounding box center [509, 546] width 300 height 10
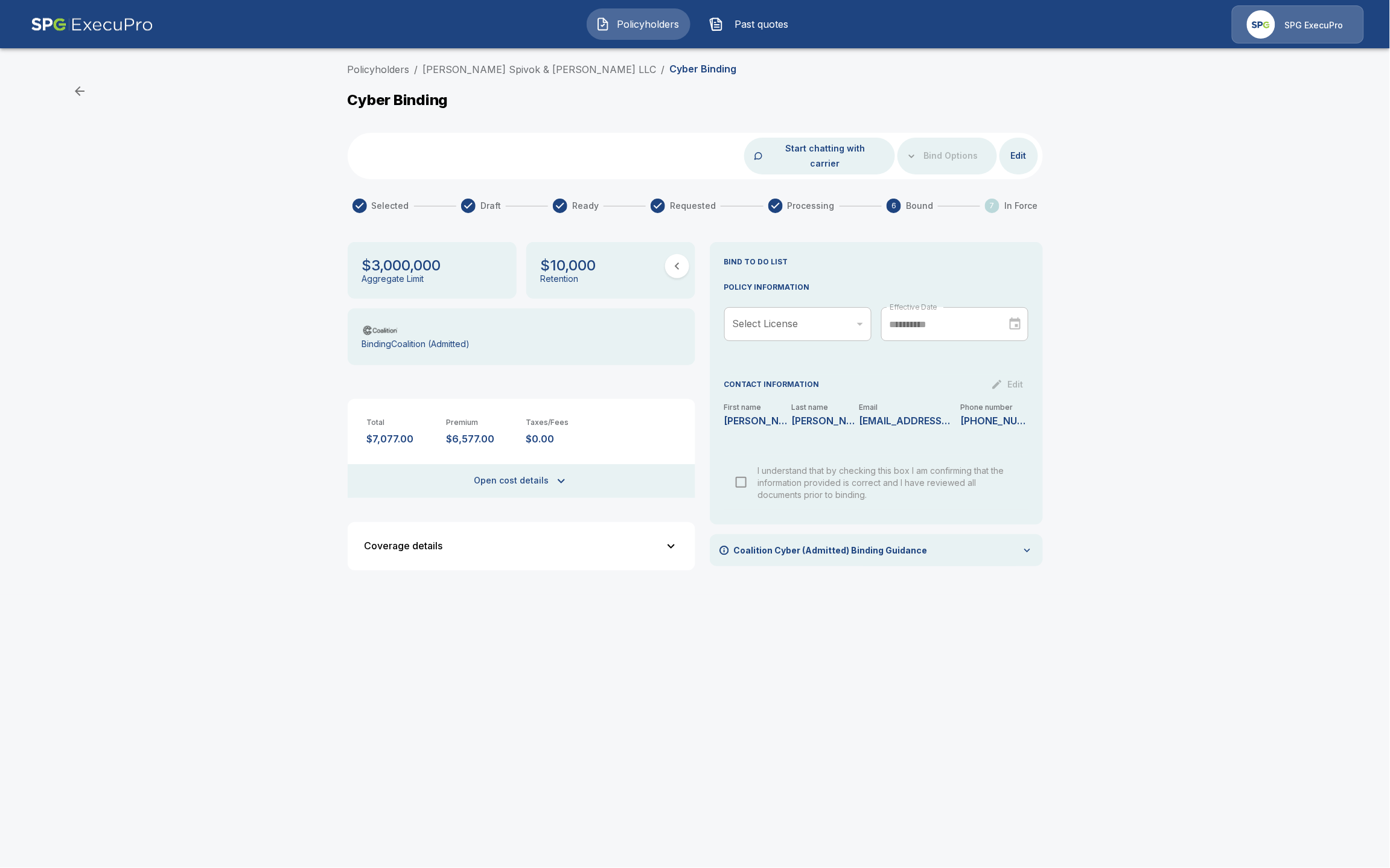
click at [846, 544] on div "Coalition Cyber (Admitted) Binding Guidance" at bounding box center [876, 550] width 334 height 32
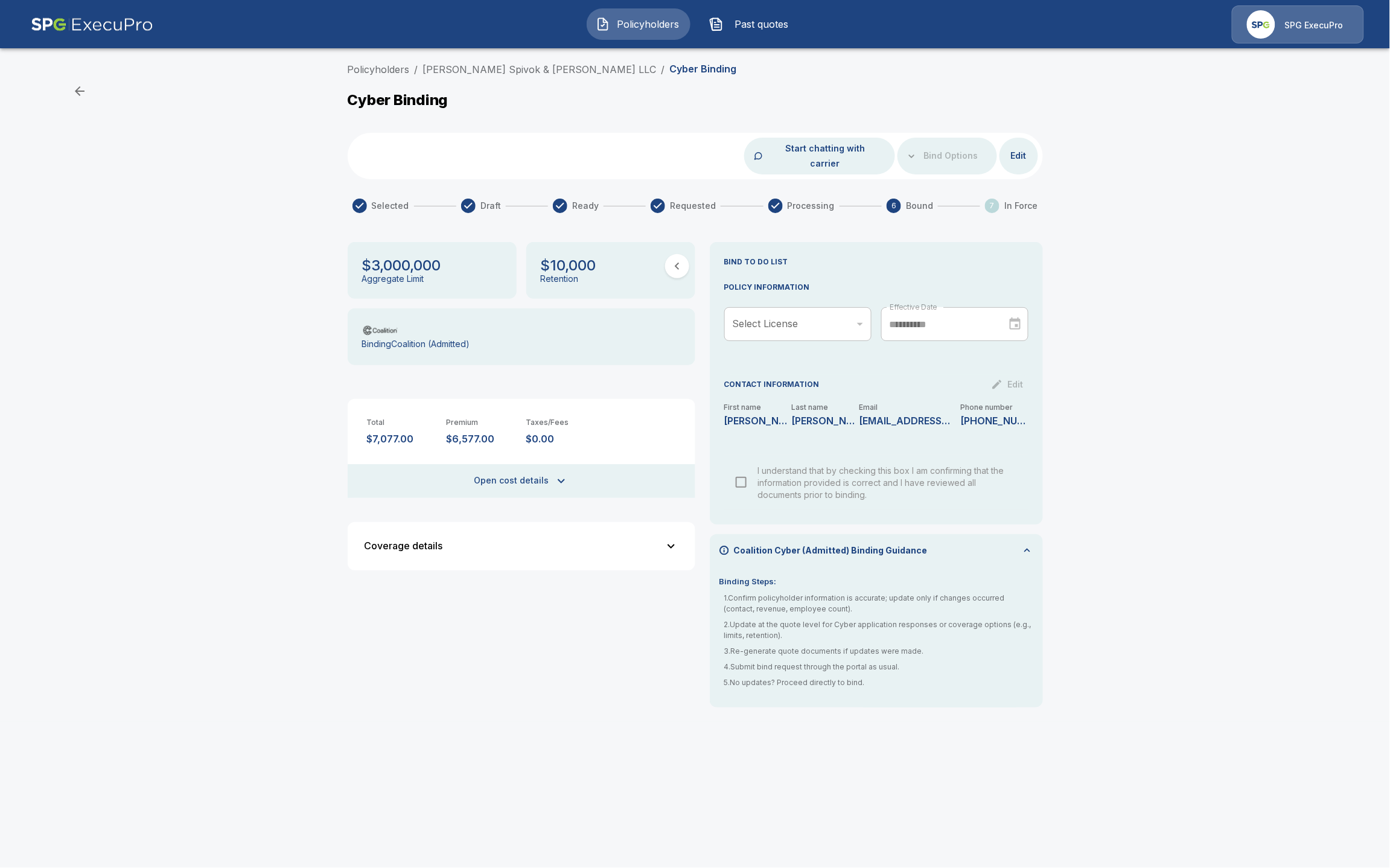
click at [852, 547] on div "Coalition Cyber (Admitted) Binding Guidance" at bounding box center [876, 550] width 334 height 32
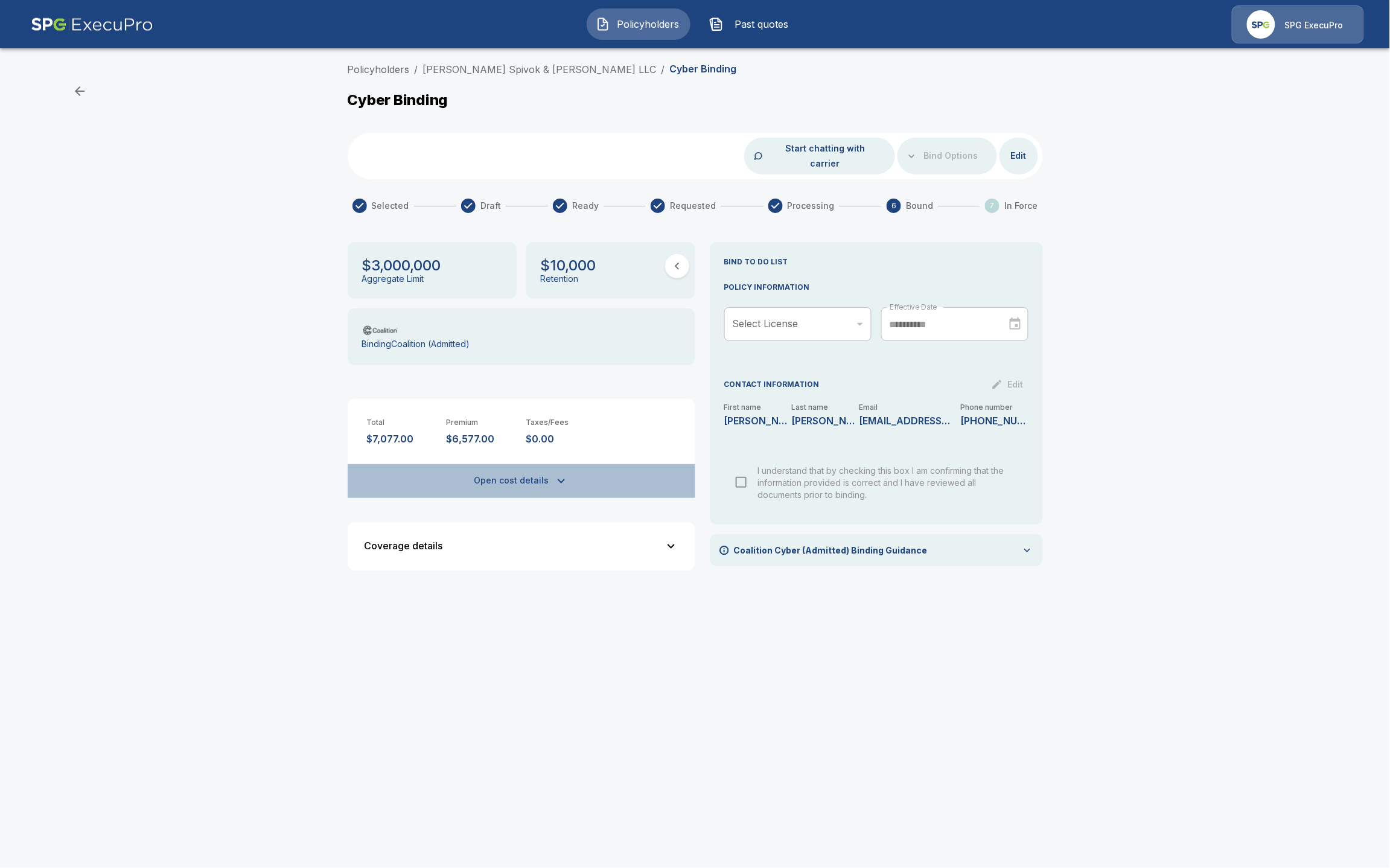
click at [576, 464] on button "Open cost details" at bounding box center [521, 481] width 348 height 34
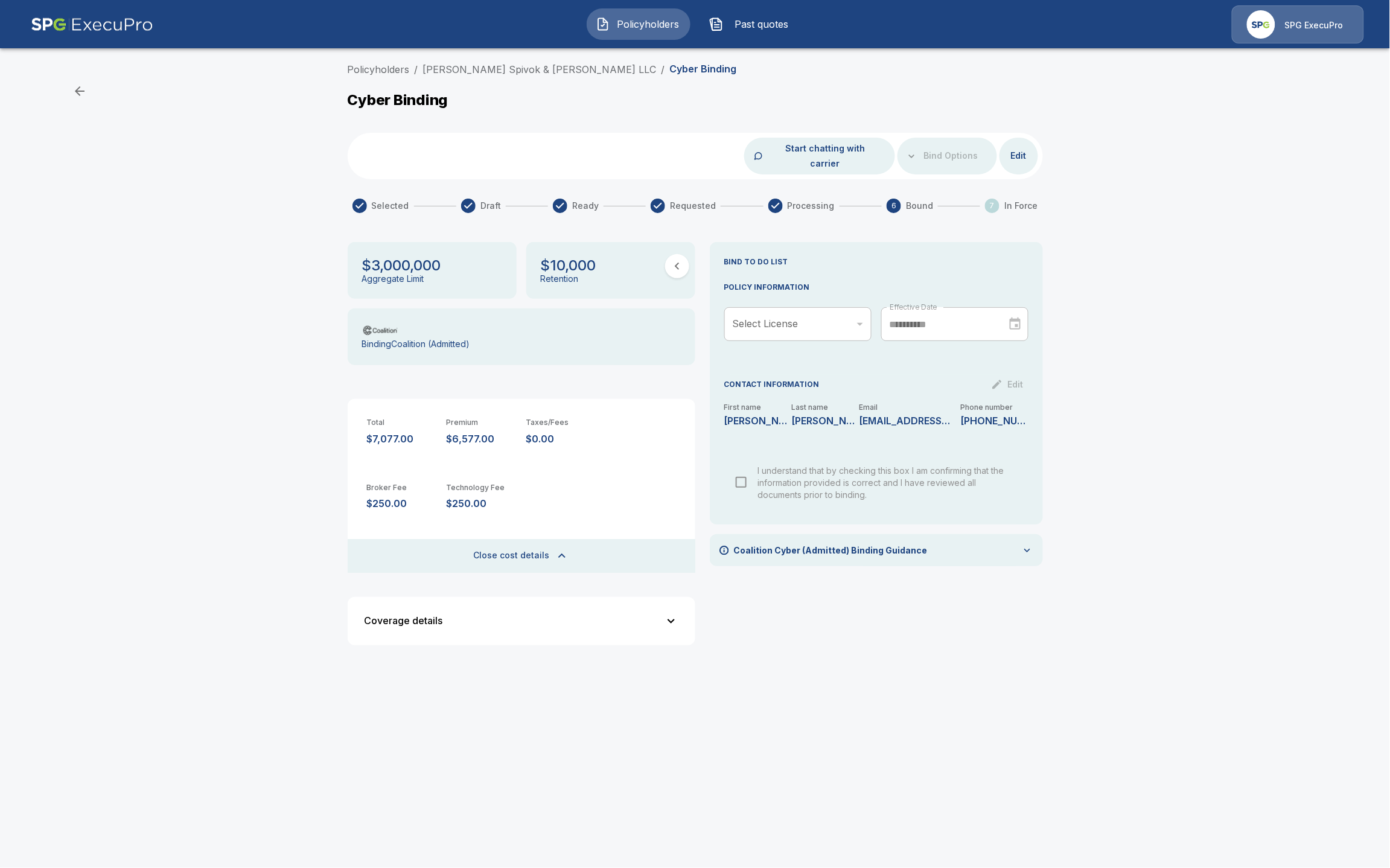
click at [854, 313] on div "​" at bounding box center [798, 324] width 147 height 34
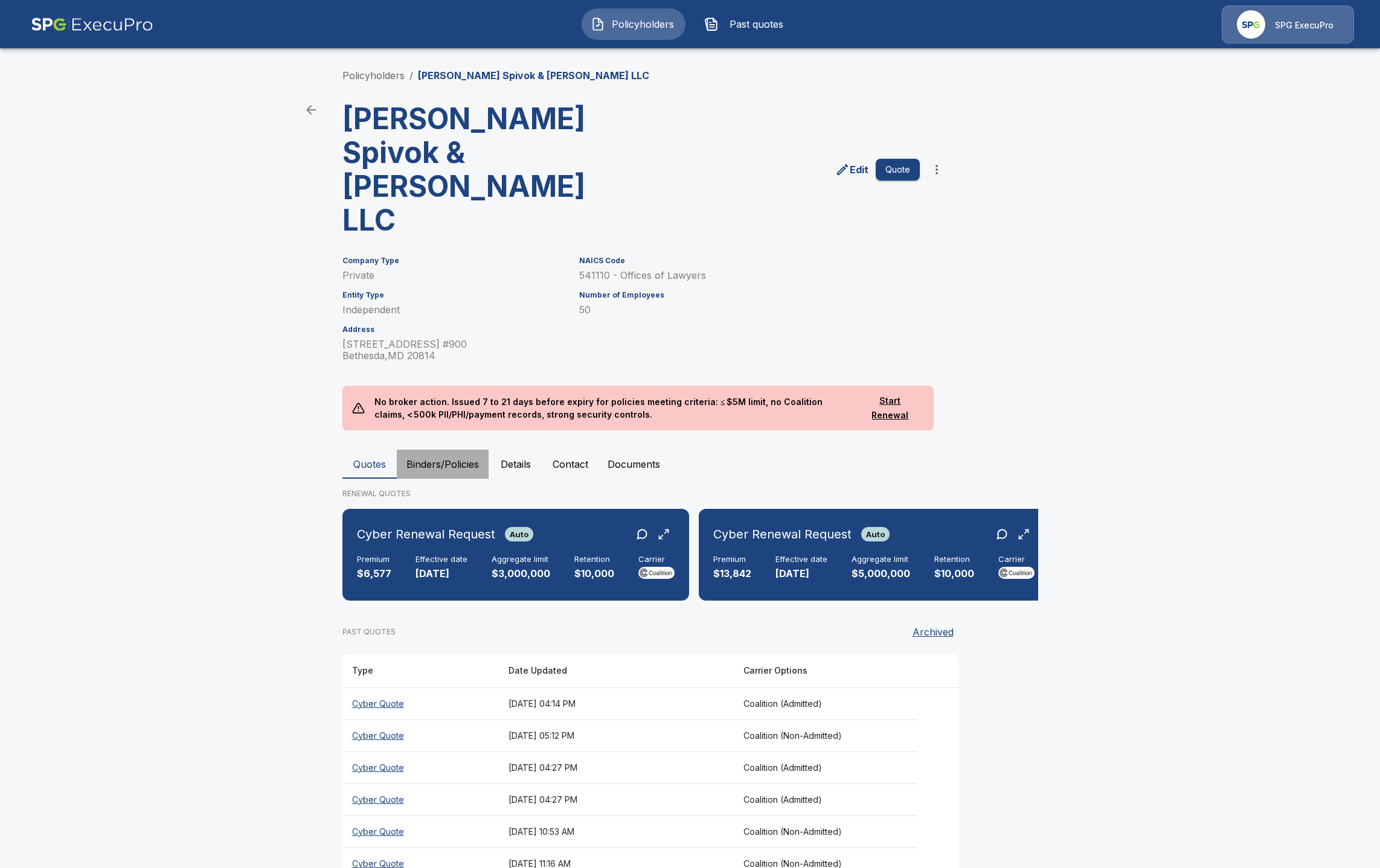
click at [456, 450] on button "Binders/Policies" at bounding box center [442, 464] width 91 height 29
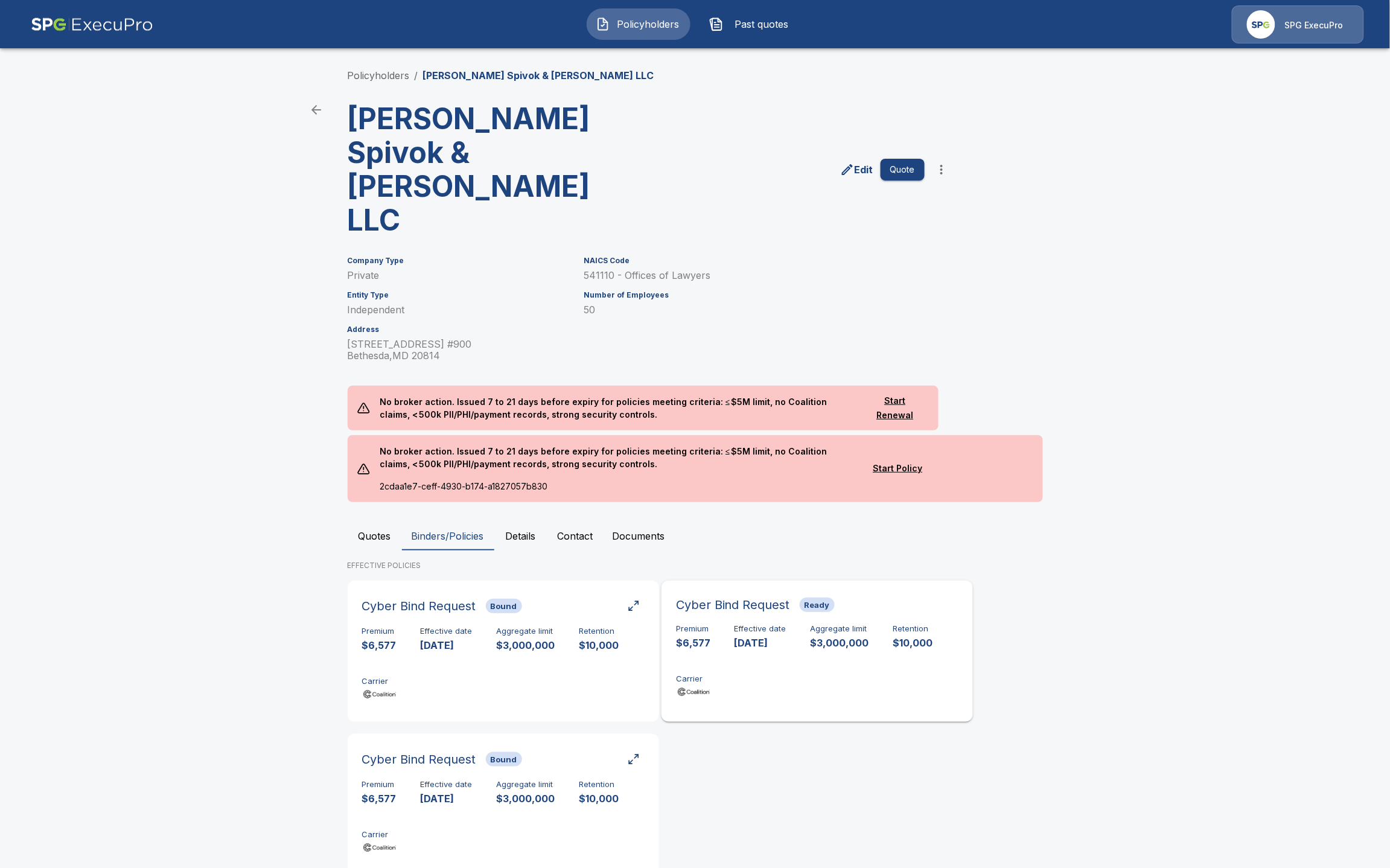
click at [744, 624] on div "Premium $6,577 Effective date 9/10/2025 Aggregate limit $3,000,000 Retention $1…" at bounding box center [817, 662] width 282 height 76
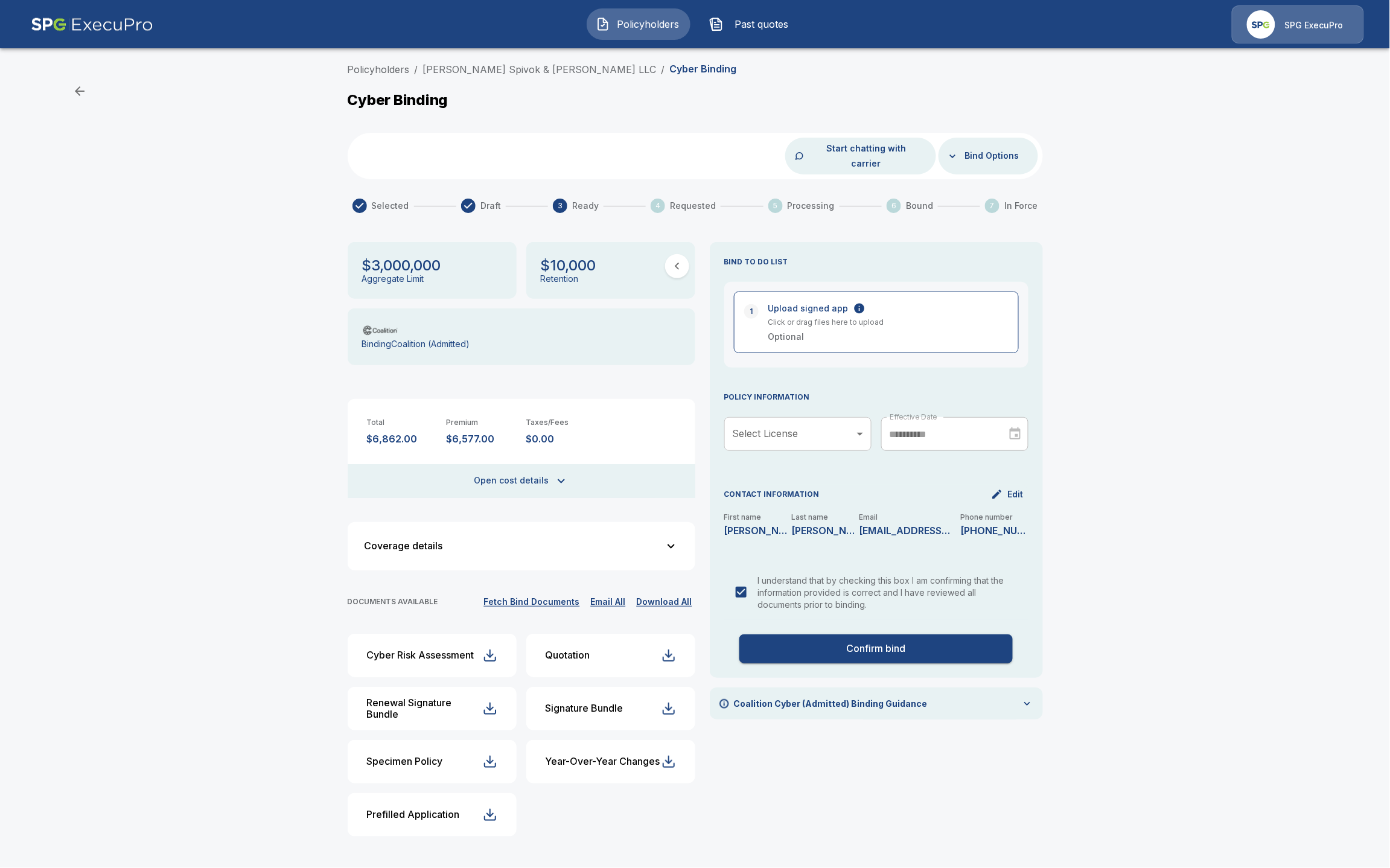
click at [540, 595] on button "Fetch Bind Documents" at bounding box center [532, 602] width 102 height 15
click at [835, 424] on body "Policyholders Past quotes SPG ExecuPro Policyholders / Protas Spivok & Collins …" at bounding box center [695, 430] width 1390 height 861
click at [832, 370] on div at bounding box center [695, 434] width 1390 height 868
drag, startPoint x: 508, startPoint y: 423, endPoint x: 436, endPoint y: 422, distance: 72.0
click at [436, 422] on div "Total $6,862.00 Premium $6,577.00 Taxes/Fees $0.00" at bounding box center [521, 422] width 348 height 46
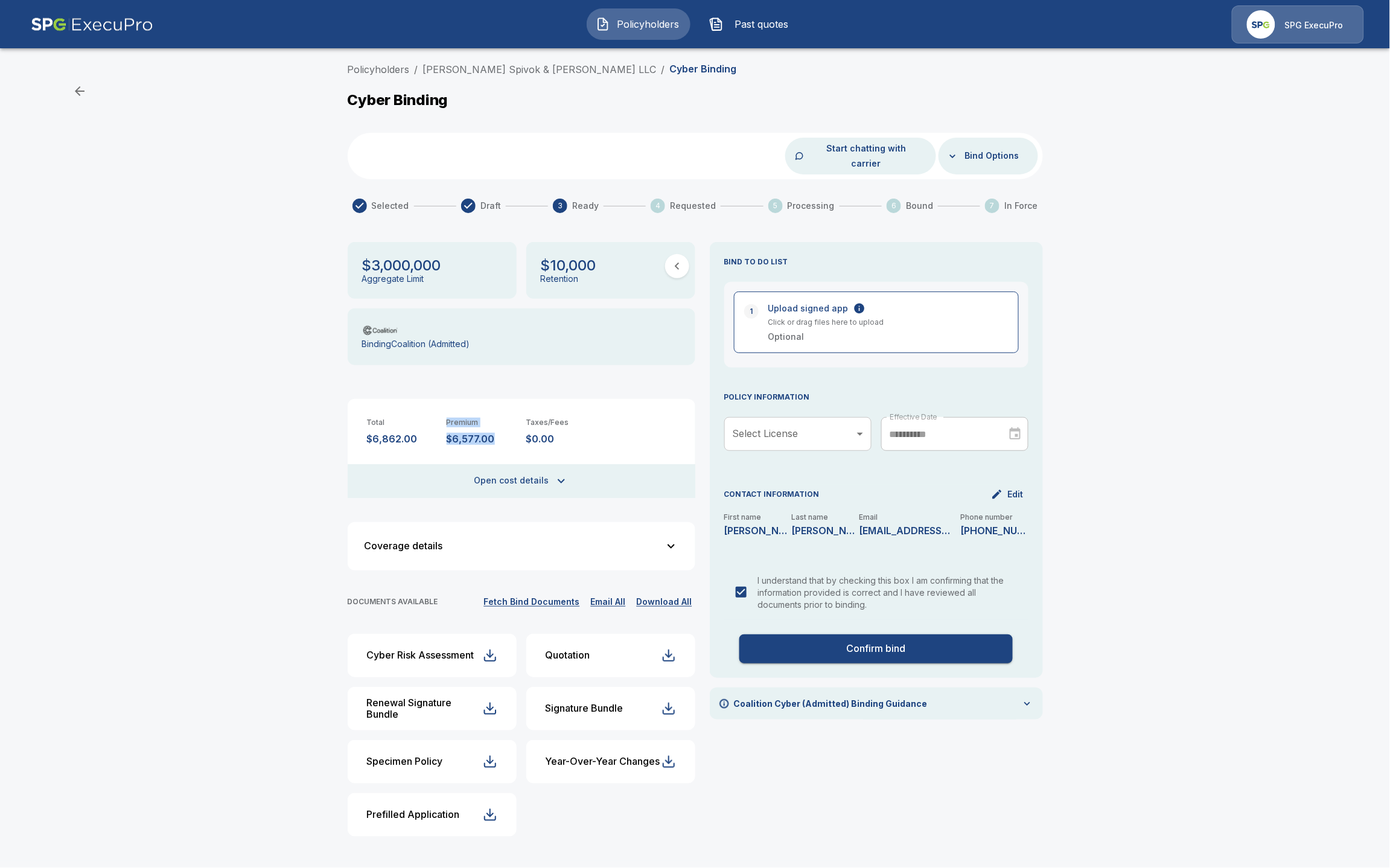
click at [487, 433] on p "$6,577.00" at bounding box center [482, 439] width 70 height 12
drag, startPoint x: 493, startPoint y: 427, endPoint x: 447, endPoint y: 424, distance: 46.1
click at [447, 433] on p "$6,577.00" at bounding box center [482, 439] width 70 height 12
copy p "$6,577.00"
click at [511, 467] on button "Open cost details" at bounding box center [521, 481] width 348 height 34
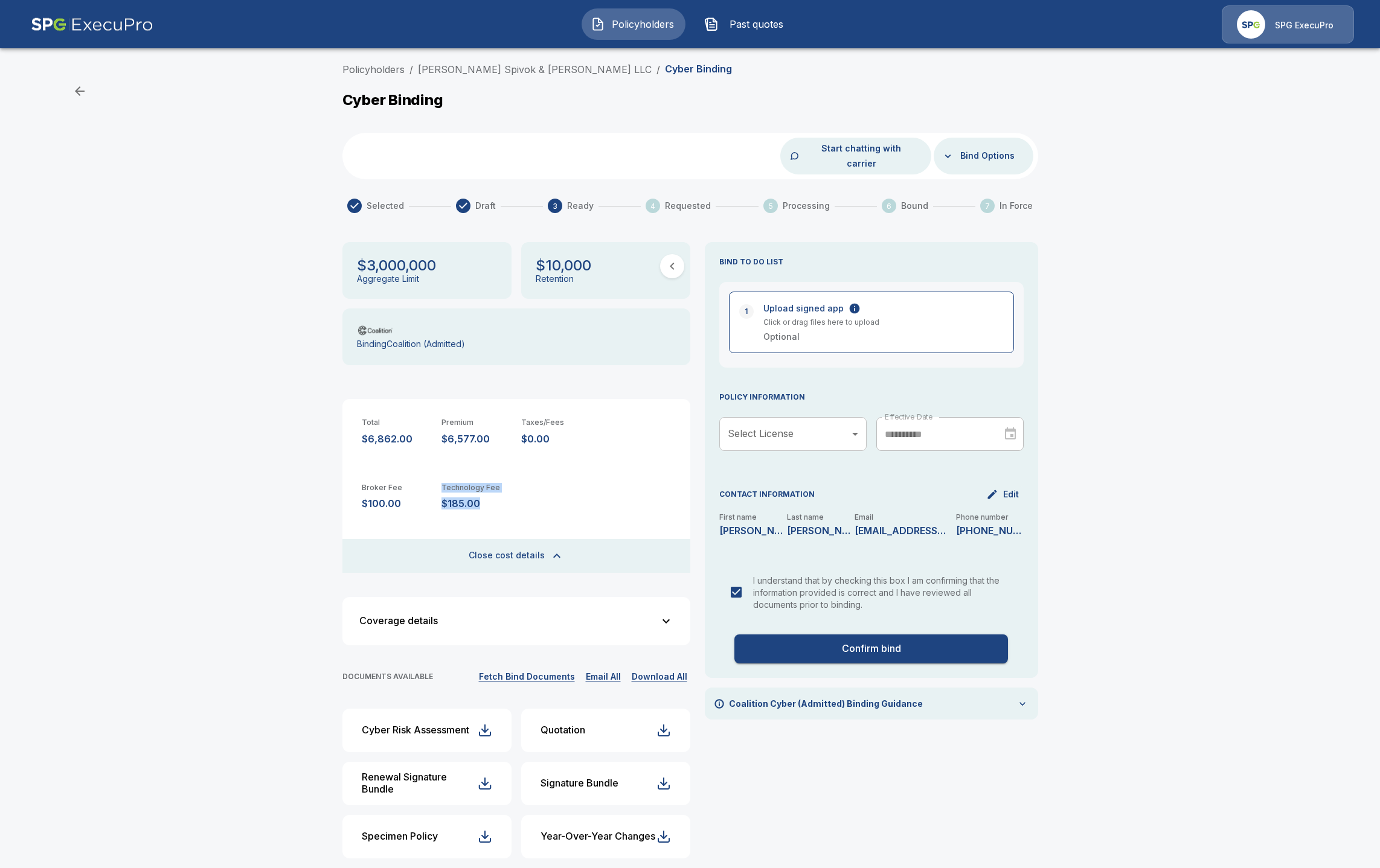
drag, startPoint x: 511, startPoint y: 488, endPoint x: 437, endPoint y: 493, distance: 74.2
click at [437, 493] on div "Broker Fee $100.00 Technology Fee $185.00" at bounding box center [517, 497] width 348 height 65
click at [461, 498] on p "$185.00" at bounding box center [476, 504] width 70 height 12
click at [478, 498] on p "$185.00" at bounding box center [476, 504] width 70 height 12
drag, startPoint x: 487, startPoint y: 489, endPoint x: 444, endPoint y: 490, distance: 43.0
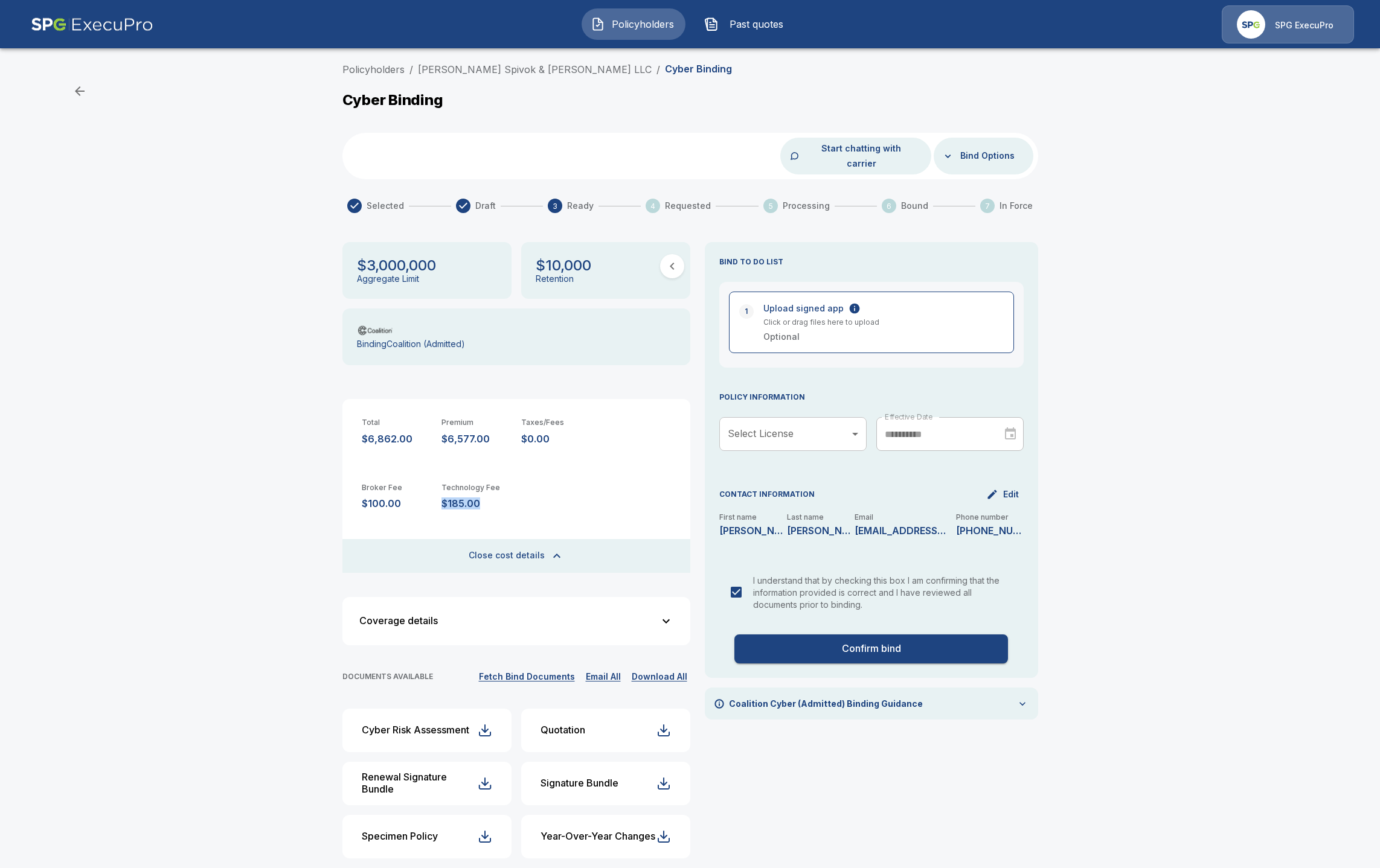
click at [444, 490] on div "Broker Fee $100.00 Technology Fee $185.00" at bounding box center [517, 497] width 348 height 65
copy p "$185.00"
click at [198, 303] on div "Policyholders / Protas Spivok & Collins LLC / Cyber Binding Cyber Binding Start…" at bounding box center [690, 497] width 1380 height 879
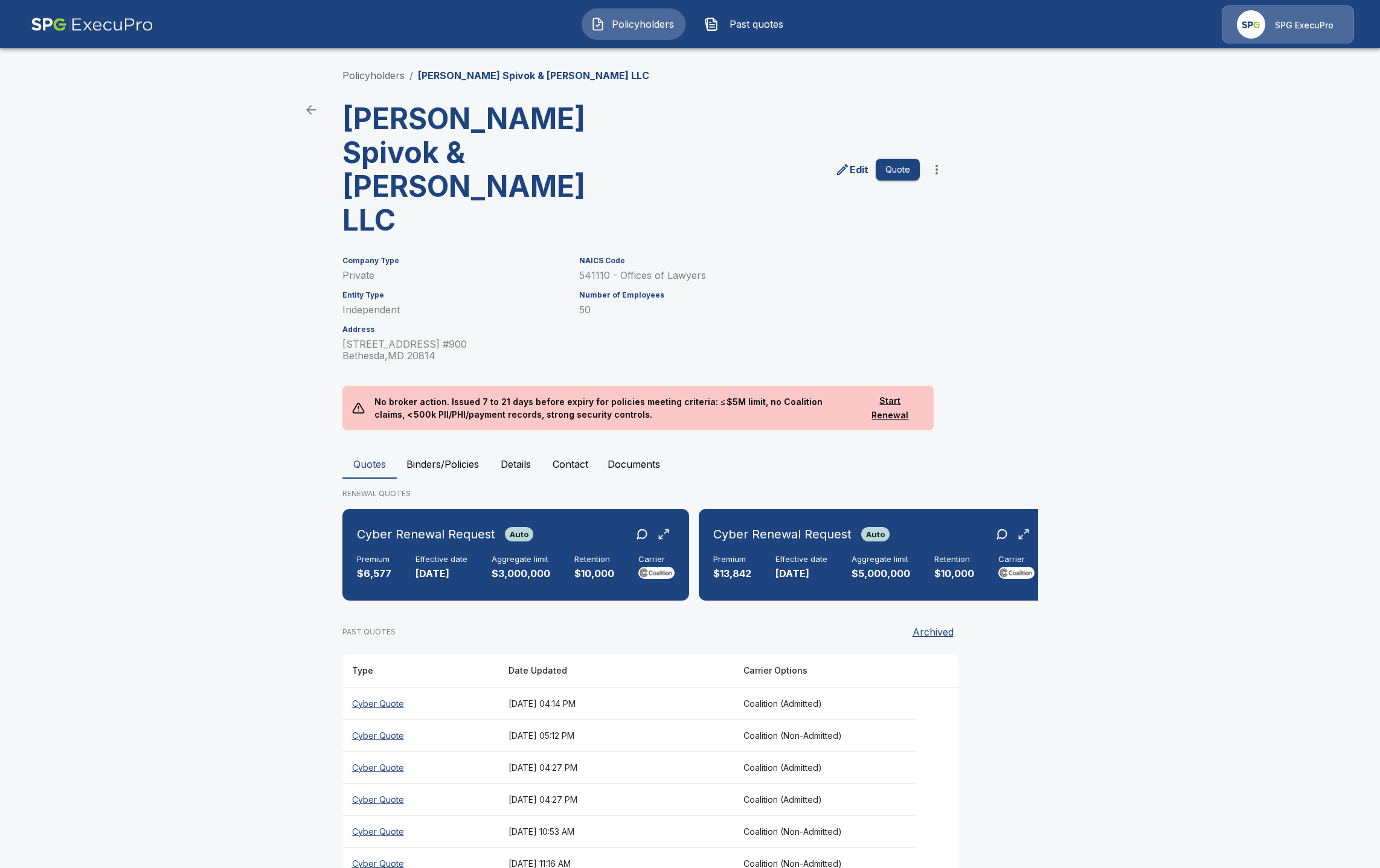
click at [423, 450] on button "Binders/Policies" at bounding box center [442, 464] width 91 height 29
